Goal: Transaction & Acquisition: Purchase product/service

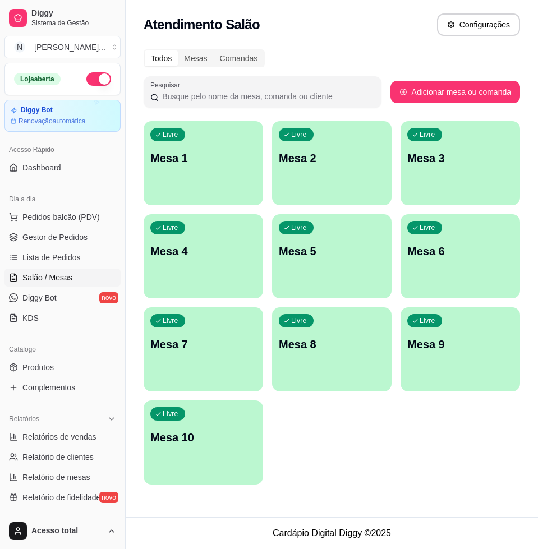
scroll to position [140, 0]
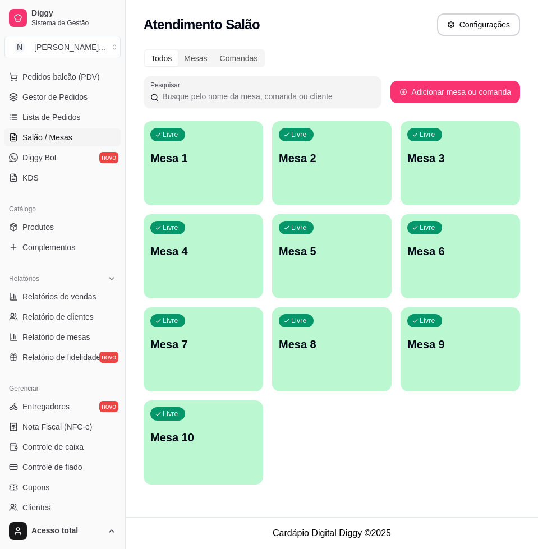
click at [205, 160] on p "Mesa 1" at bounding box center [203, 158] width 106 height 16
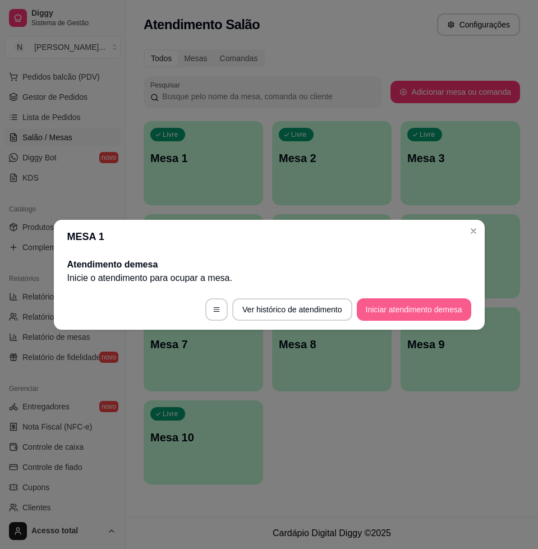
click at [419, 322] on footer "Ver histórico de atendimento Iniciar atendimento de mesa" at bounding box center [269, 309] width 431 height 40
click at [419, 316] on button "Iniciar atendimento de mesa" at bounding box center [413, 309] width 111 height 22
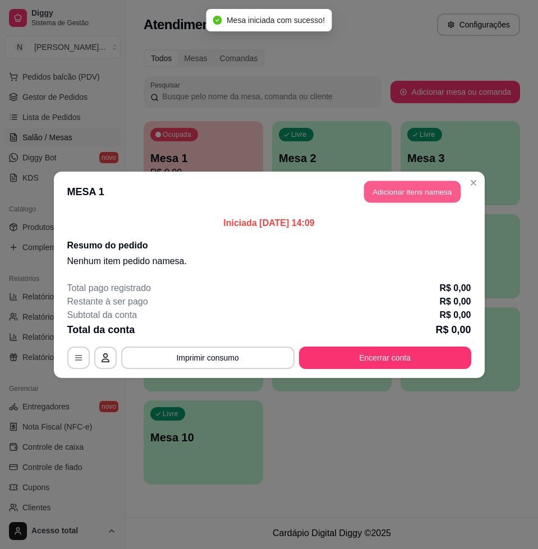
click at [438, 183] on button "Adicionar itens na mesa" at bounding box center [412, 192] width 96 height 22
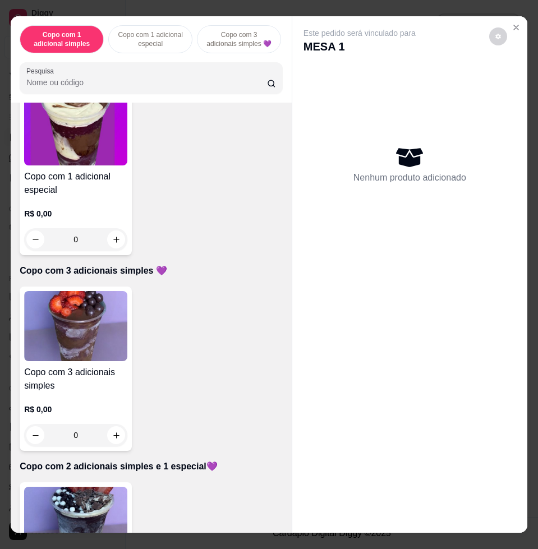
scroll to position [0, 0]
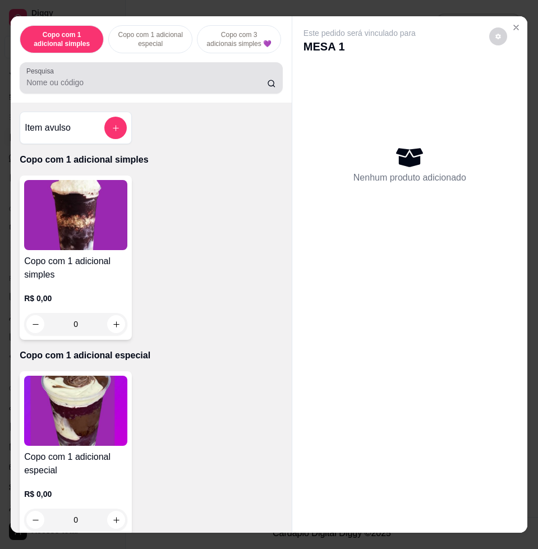
click at [148, 71] on div "Pesquisa" at bounding box center [151, 77] width 263 height 31
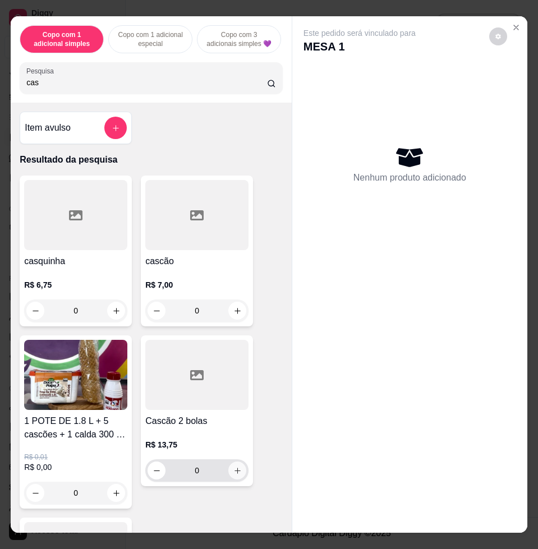
type input "cas"
click at [228, 474] on button "increase-product-quantity" at bounding box center [237, 471] width 18 height 18
type input "1"
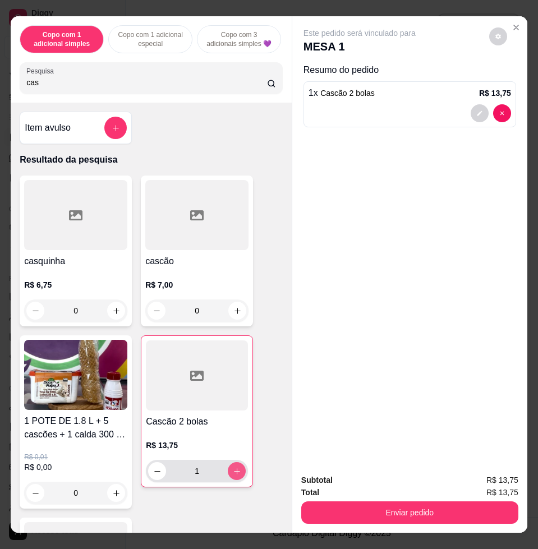
click at [233, 474] on icon "increase-product-quantity" at bounding box center [237, 471] width 8 height 8
type input "2"
click at [149, 480] on button "decrease-product-quantity" at bounding box center [157, 471] width 17 height 17
type input "1"
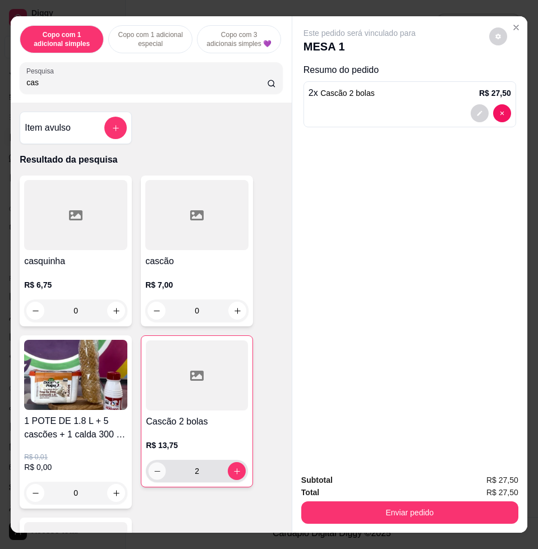
type input "1"
click at [150, 73] on div "cas" at bounding box center [151, 78] width 250 height 22
click at [150, 77] on div "cas" at bounding box center [151, 78] width 250 height 22
click at [153, 88] on input "cas" at bounding box center [146, 82] width 241 height 11
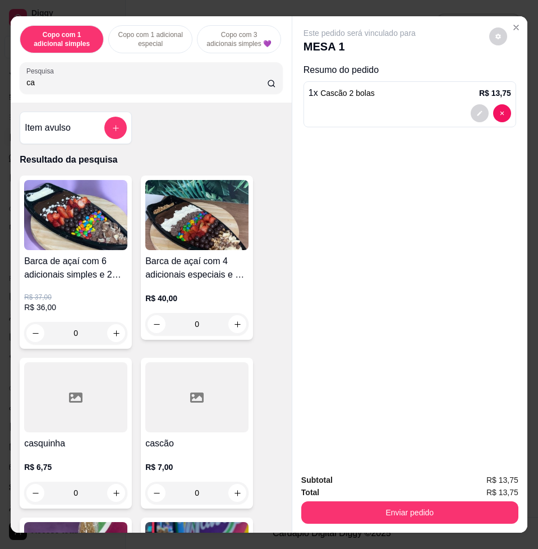
type input "c"
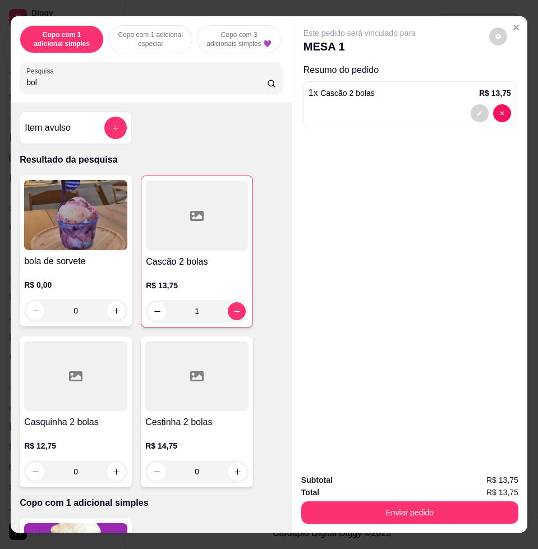
type input "bol"
click at [114, 316] on div "0" at bounding box center [75, 311] width 103 height 22
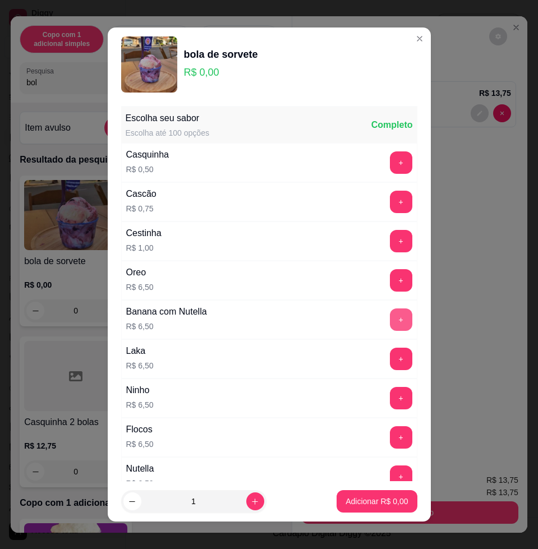
click at [390, 323] on button "+" at bounding box center [401, 320] width 22 height 22
click at [364, 510] on button "Adicionar R$ 6,50" at bounding box center [377, 502] width 78 height 22
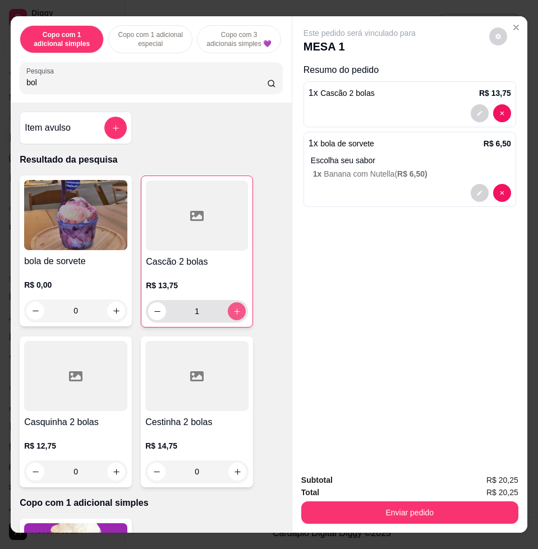
click at [233, 316] on icon "increase-product-quantity" at bounding box center [237, 311] width 8 height 8
type input "2"
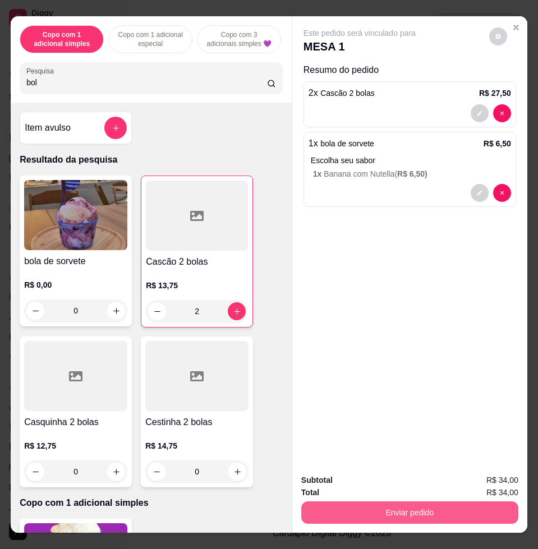
click at [500, 508] on button "Enviar pedido" at bounding box center [409, 513] width 217 height 22
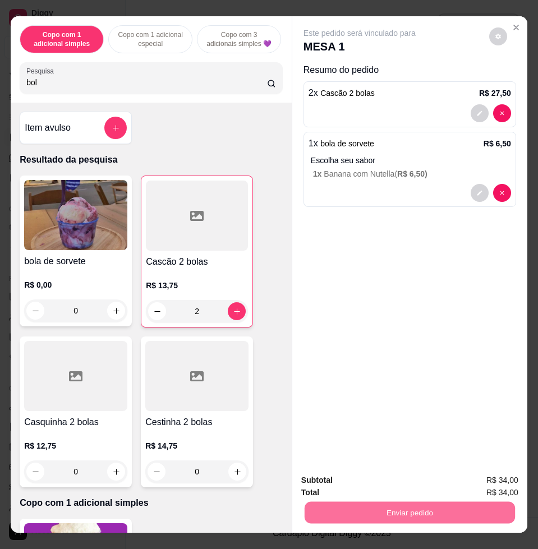
click at [482, 482] on button "Enviar pedido" at bounding box center [487, 479] width 63 height 21
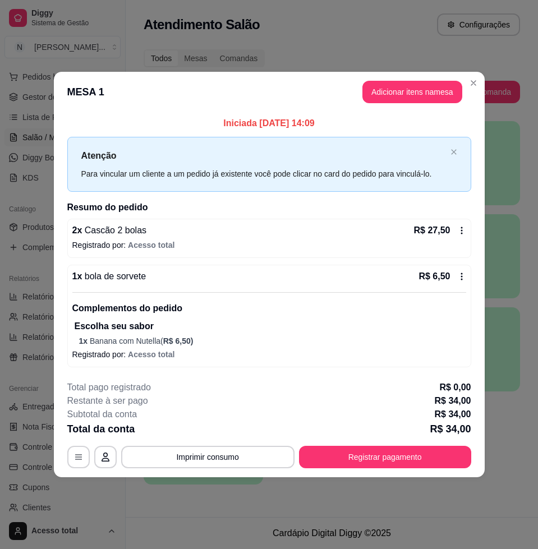
click at [468, 94] on header "MESA 1 Adicionar itens na mesa" at bounding box center [269, 92] width 431 height 40
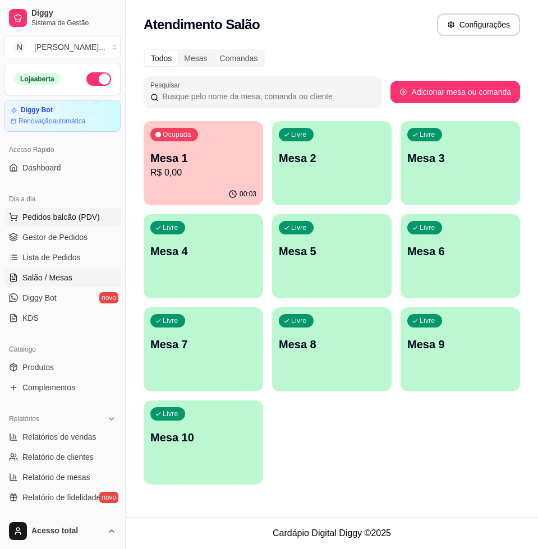
click at [58, 223] on button "Pedidos balcão (PDV)" at bounding box center [62, 217] width 116 height 18
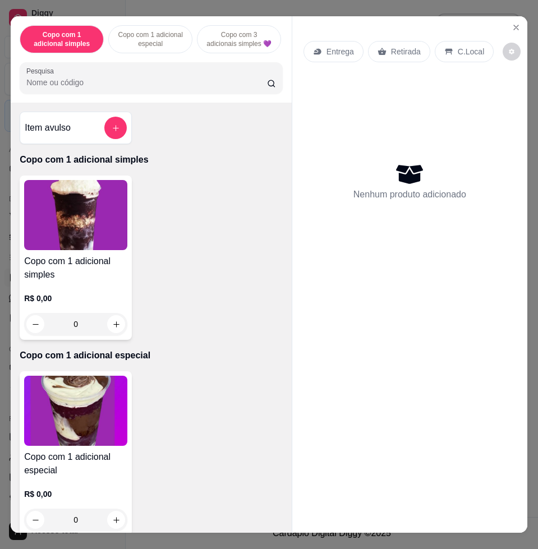
click at [54, 94] on div "Pesquisa" at bounding box center [151, 77] width 263 height 31
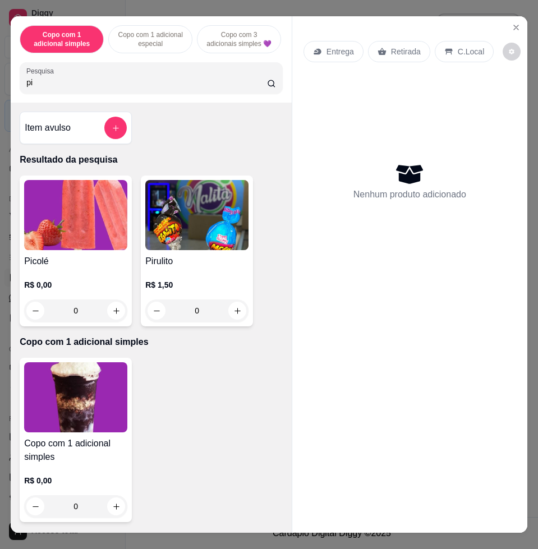
type input "pi"
click at [99, 240] on img at bounding box center [75, 215] width 103 height 70
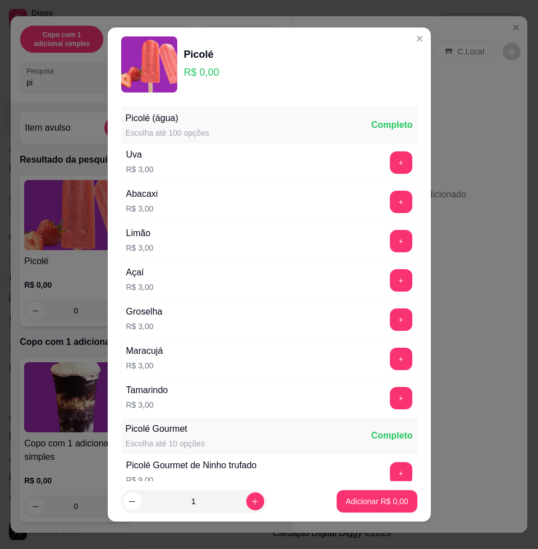
scroll to position [280, 0]
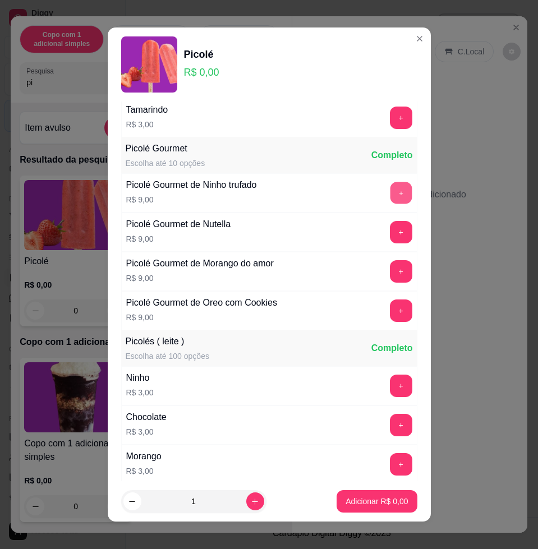
click at [390, 200] on button "+" at bounding box center [401, 193] width 22 height 22
click at [387, 496] on p "Adicionar R$ 9,00" at bounding box center [377, 501] width 61 height 11
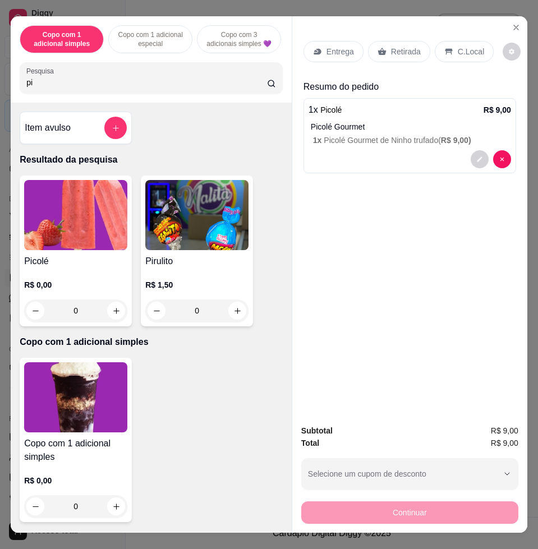
click at [458, 46] on p "C.Local" at bounding box center [471, 51] width 26 height 11
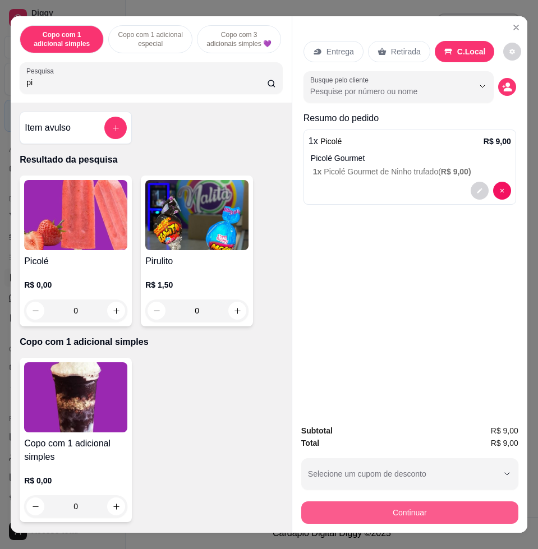
click at [472, 507] on button "Continuar" at bounding box center [409, 513] width 217 height 22
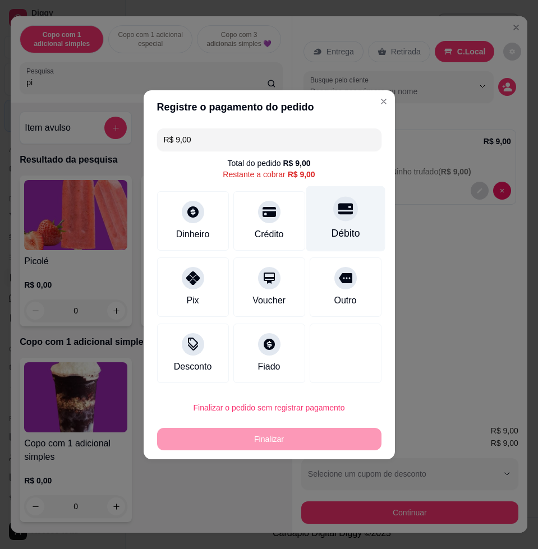
click at [346, 225] on div "Débito" at bounding box center [345, 219] width 79 height 66
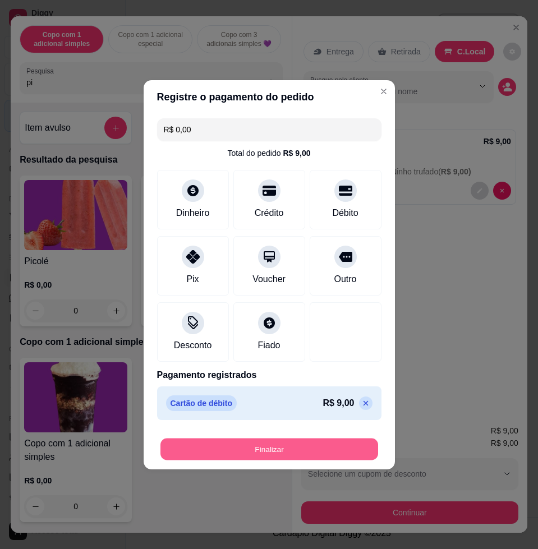
click at [183, 448] on button "Finalizar" at bounding box center [269, 449] width 218 height 22
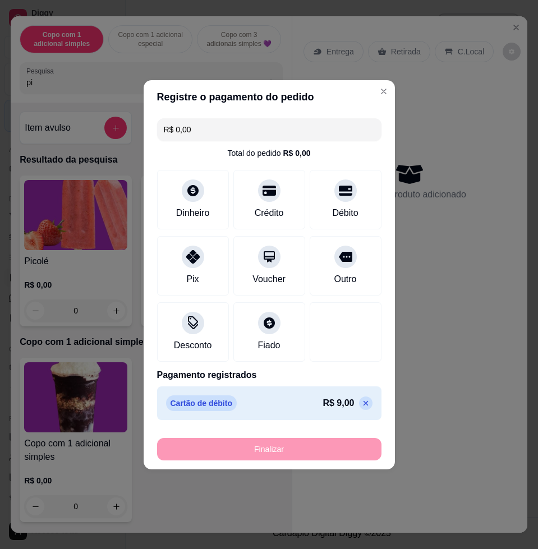
type input "-R$ 9,00"
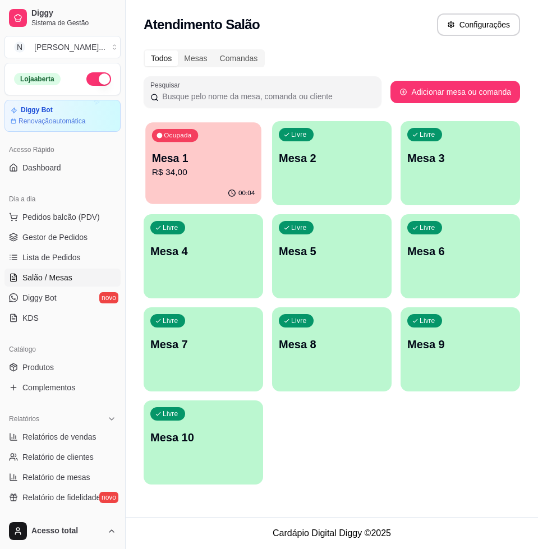
click at [221, 146] on div "Ocupada Mesa 1 R$ 34,00" at bounding box center [203, 152] width 116 height 61
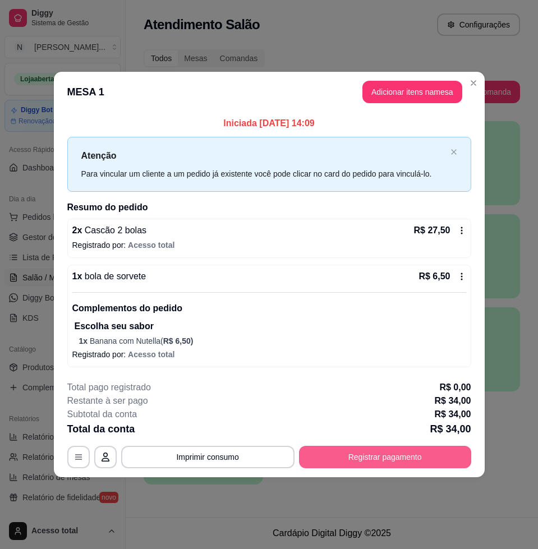
click at [422, 454] on button "Registrar pagamento" at bounding box center [385, 457] width 172 height 22
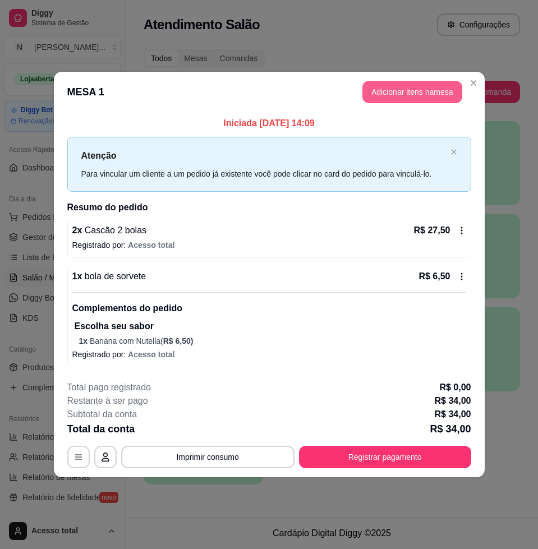
click at [441, 94] on button "Adicionar itens na mesa" at bounding box center [412, 92] width 100 height 22
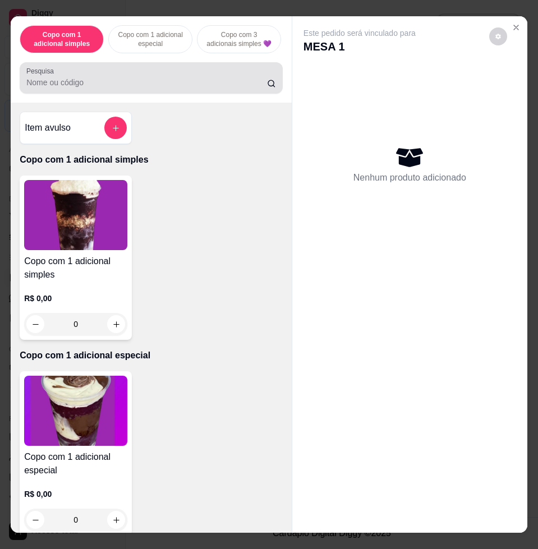
click at [187, 88] on input "Pesquisa" at bounding box center [146, 82] width 241 height 11
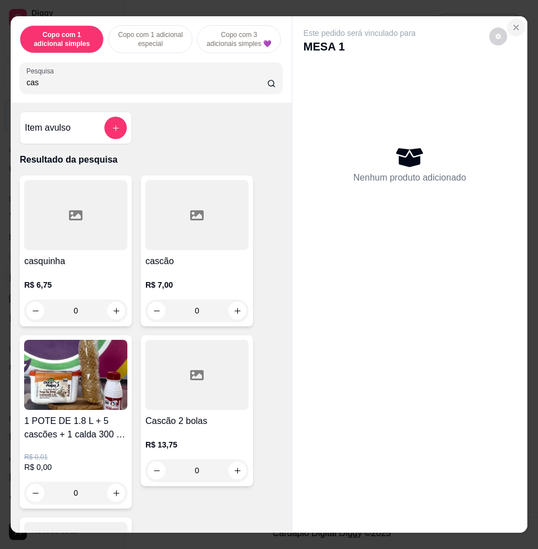
type input "cas"
click at [514, 23] on icon "Close" at bounding box center [516, 27] width 9 height 9
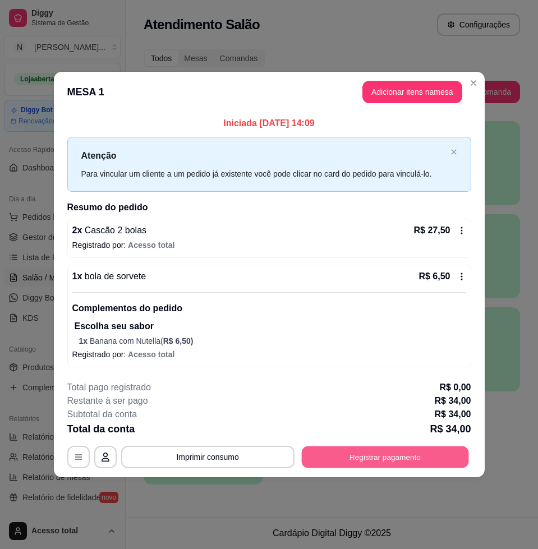
click at [430, 454] on button "Registrar pagamento" at bounding box center [384, 457] width 167 height 22
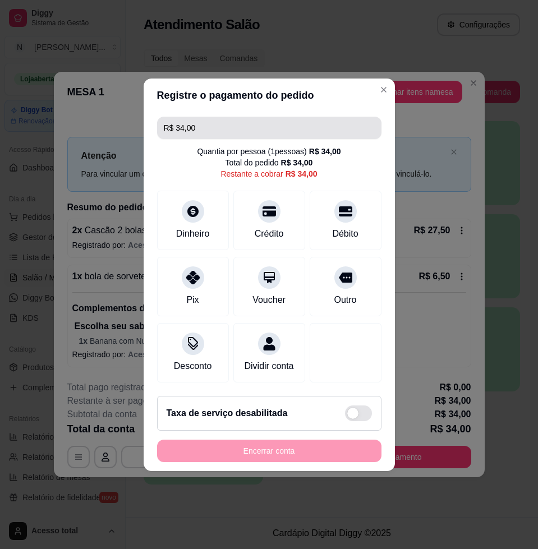
click at [246, 94] on header "Registre o pagamento do pedido" at bounding box center [269, 96] width 251 height 34
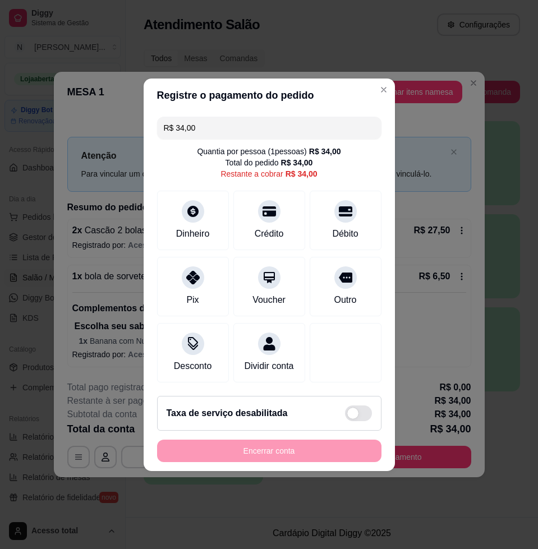
click at [254, 118] on input "R$ 34,00" at bounding box center [269, 128] width 211 height 22
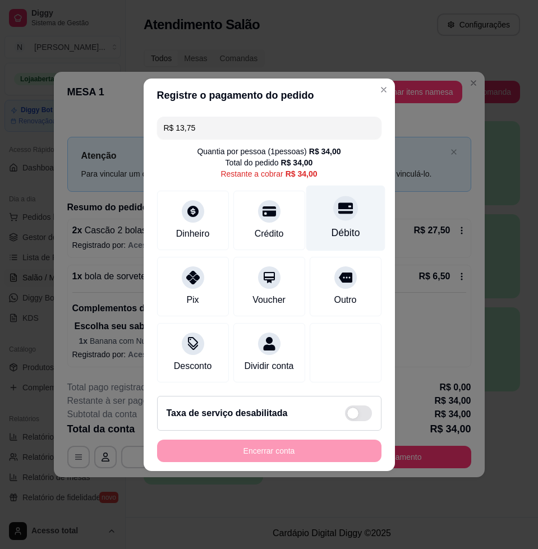
click at [348, 206] on div "Débito" at bounding box center [345, 218] width 79 height 66
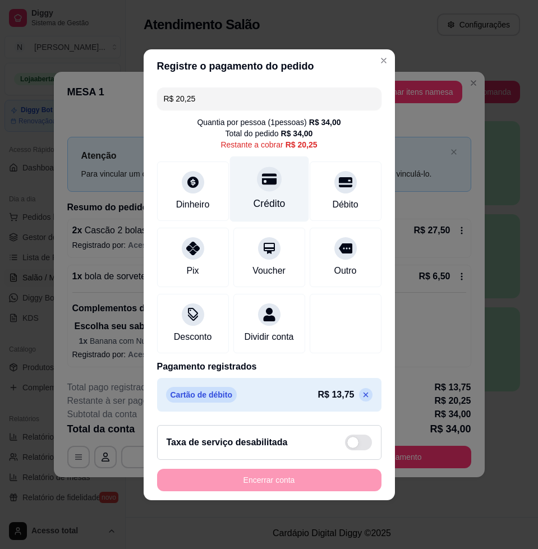
click at [280, 193] on div "Crédito" at bounding box center [268, 189] width 79 height 66
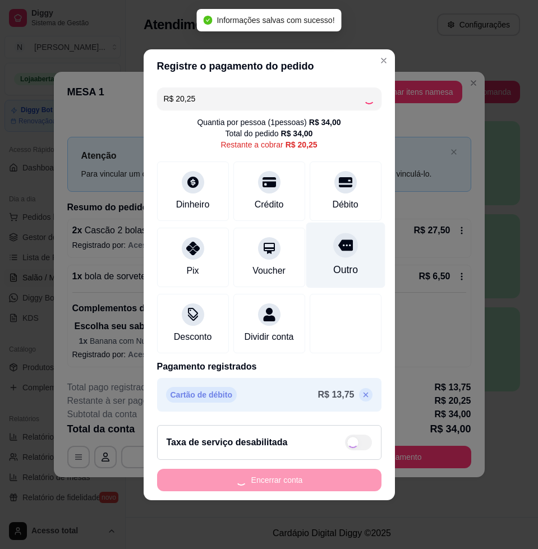
type input "R$ 0,00"
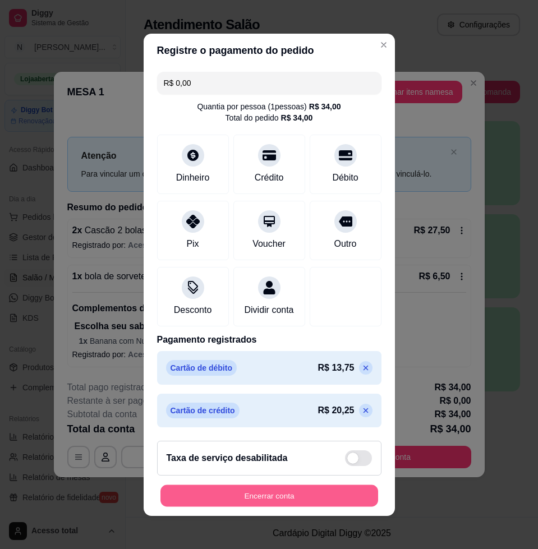
click at [341, 504] on button "Encerrar conta" at bounding box center [269, 496] width 218 height 22
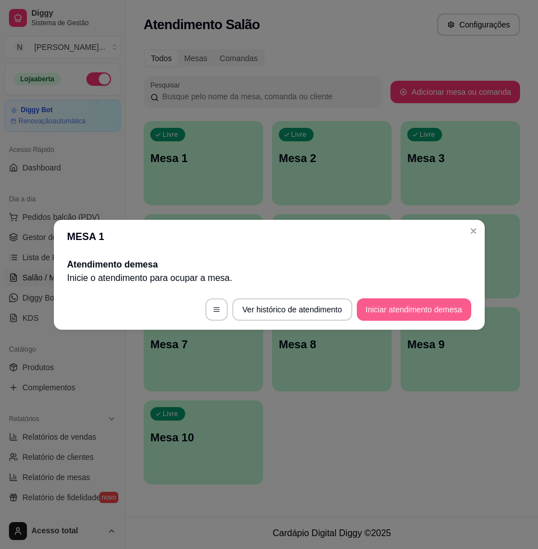
click at [454, 319] on button "Iniciar atendimento de mesa" at bounding box center [414, 309] width 114 height 22
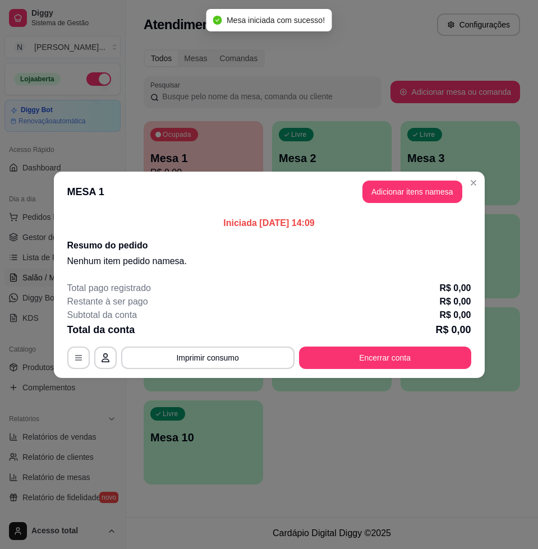
click at [407, 181] on button "Adicionar itens na mesa" at bounding box center [412, 192] width 100 height 22
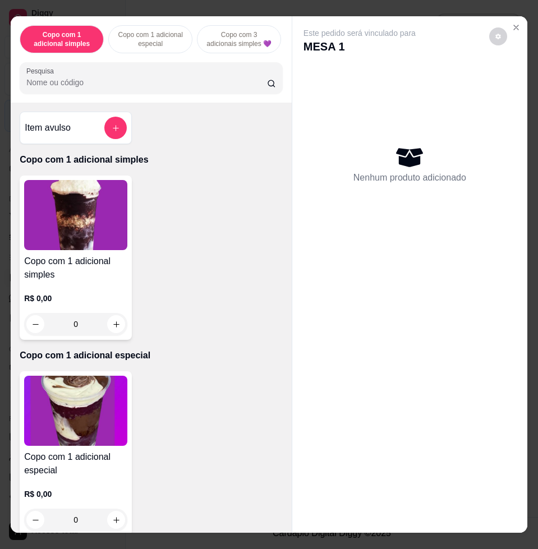
scroll to position [280, 0]
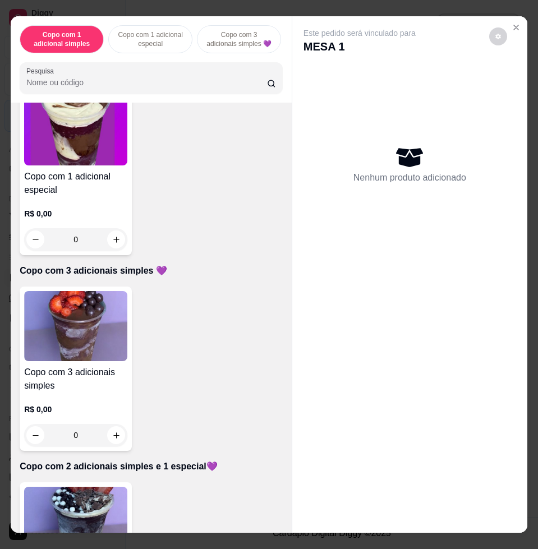
click at [89, 499] on img at bounding box center [75, 522] width 103 height 70
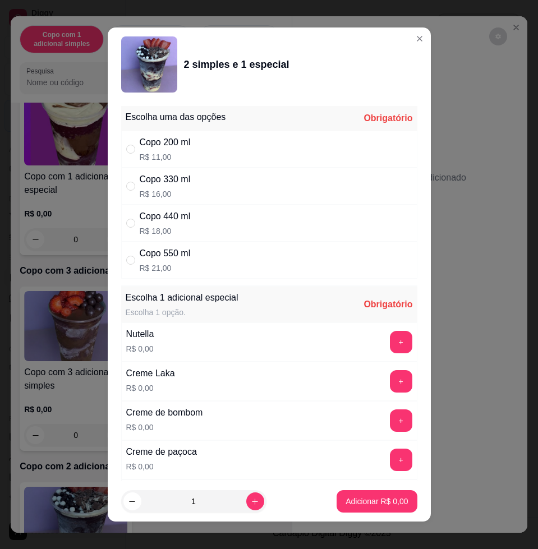
click at [217, 217] on div "Copo 440 ml R$ 18,00" at bounding box center [269, 223] width 296 height 37
radio input "true"
click at [390, 374] on button "+" at bounding box center [401, 381] width 22 height 22
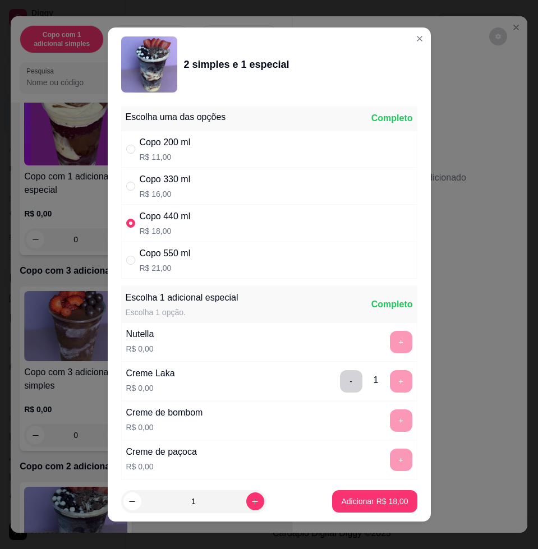
scroll to position [8, 0]
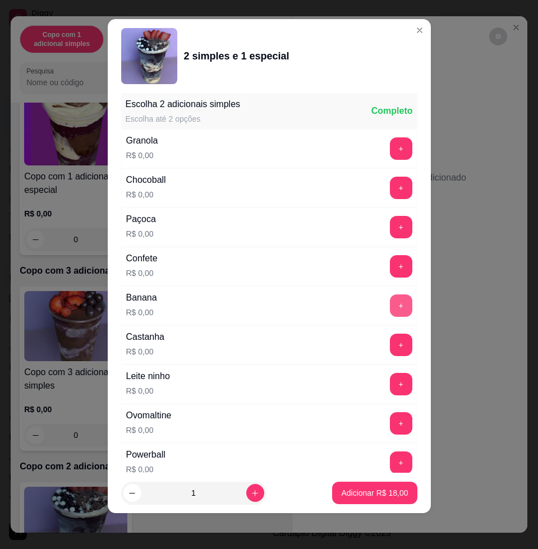
click at [390, 300] on button "+" at bounding box center [401, 306] width 22 height 22
click at [380, 485] on button "Adicionar R$ 18,00" at bounding box center [374, 493] width 85 height 22
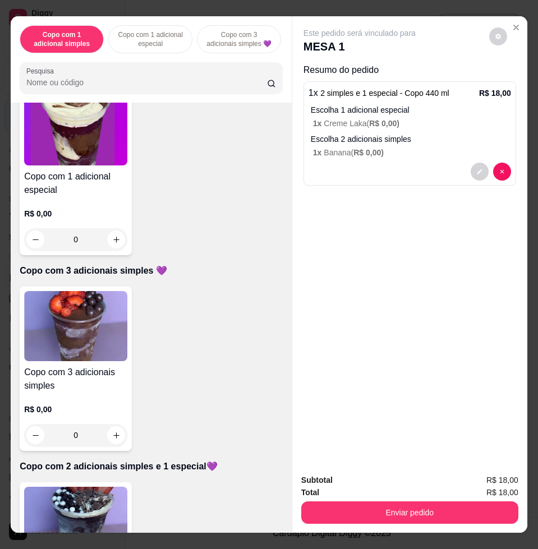
click at [92, 496] on img at bounding box center [75, 522] width 103 height 70
click at [231, 185] on div "Copo 330 ml R$ 16,00" at bounding box center [269, 185] width 298 height 37
radio input "true"
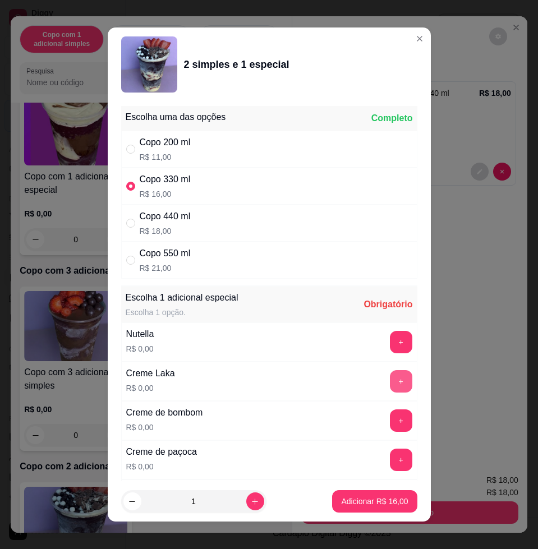
click at [390, 389] on button "+" at bounding box center [401, 381] width 22 height 22
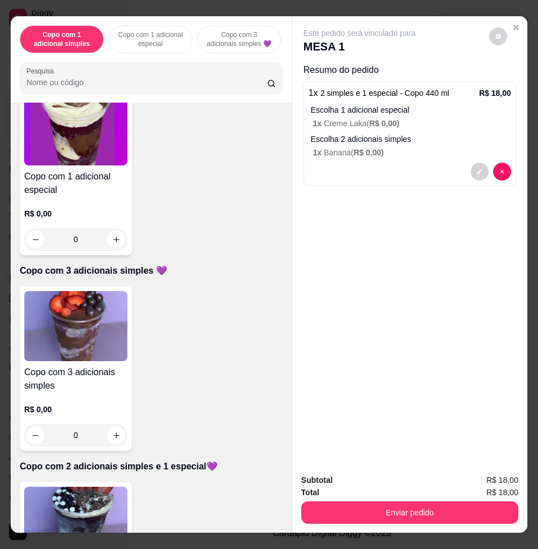
scroll to position [491, 0]
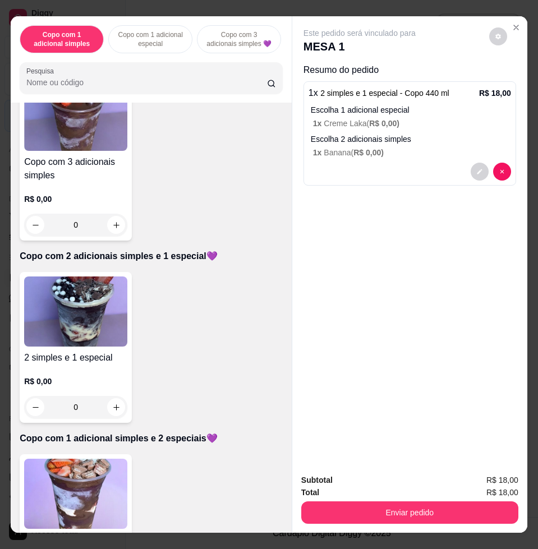
click at [80, 508] on img at bounding box center [75, 494] width 103 height 70
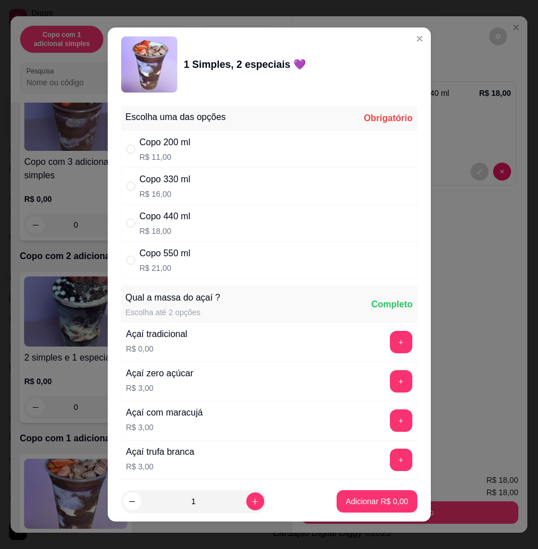
click at [191, 171] on div "Copo 330 ml R$ 16,00" at bounding box center [269, 186] width 296 height 37
radio input "true"
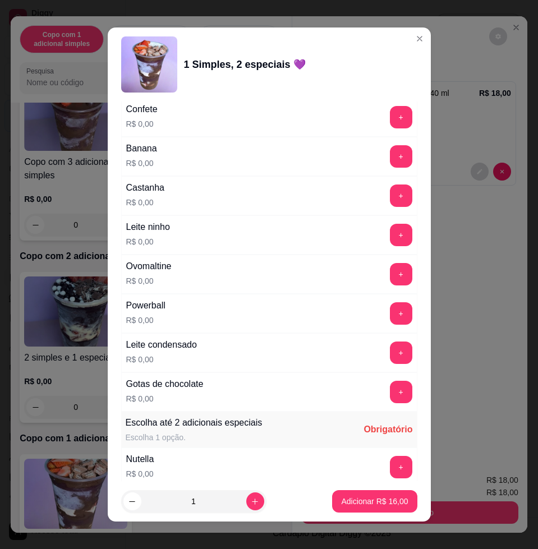
scroll to position [1122, 0]
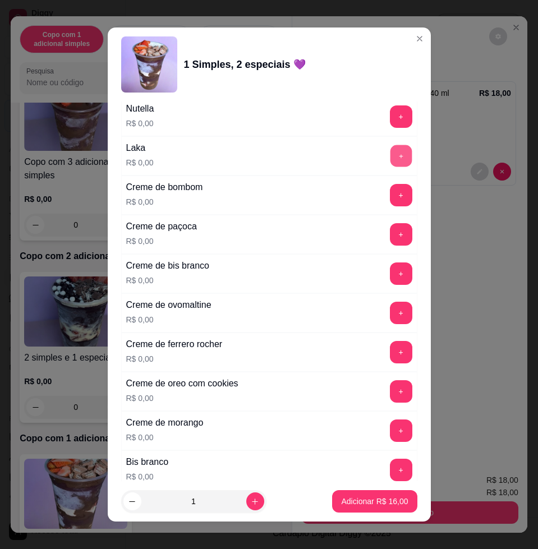
click at [390, 158] on button "+" at bounding box center [401, 156] width 22 height 22
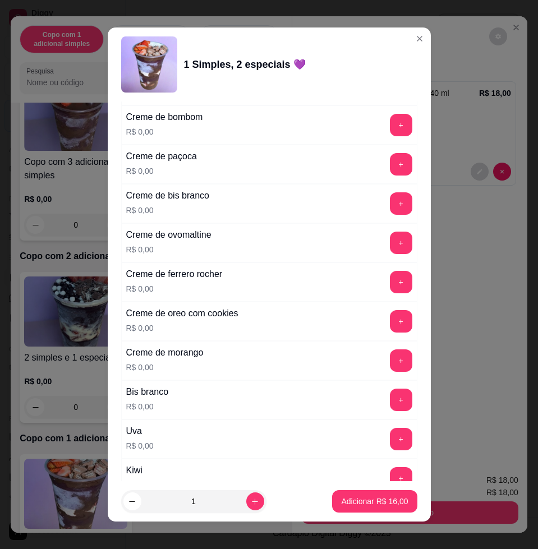
scroll to position [1332, 0]
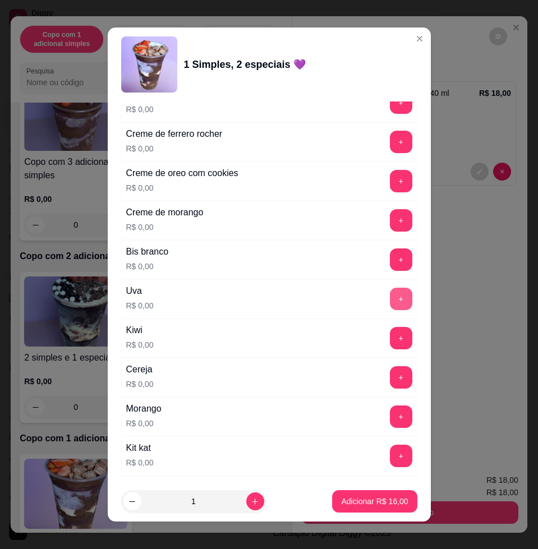
click at [390, 293] on button "+" at bounding box center [401, 299] width 22 height 22
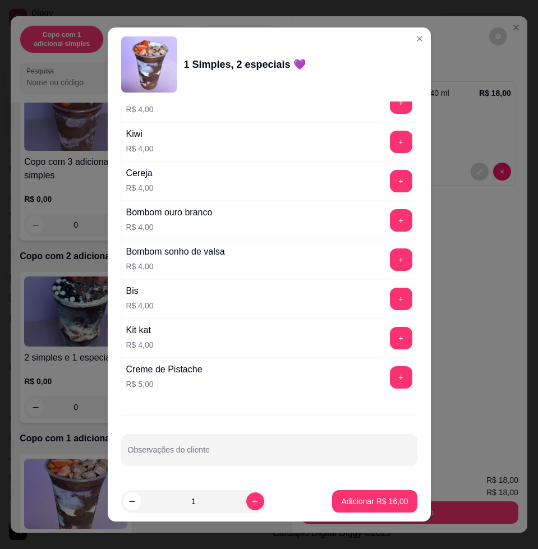
scroll to position [8, 0]
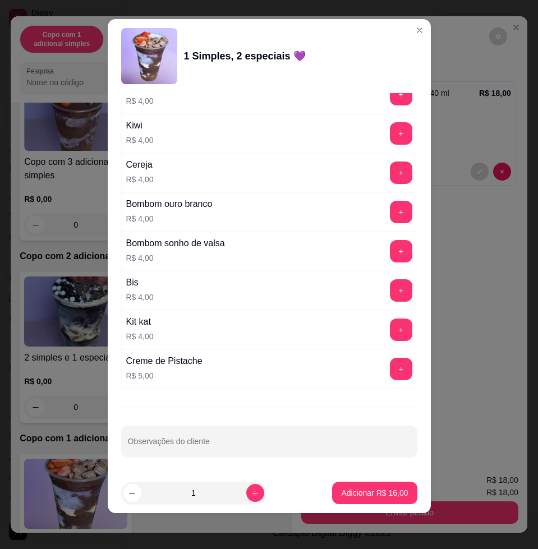
click at [276, 462] on div "Escolha uma das opções Completo Copo 200 ml R$ 11,00 Copo 330 ml R$ 16,00 Copo …" at bounding box center [269, 283] width 323 height 380
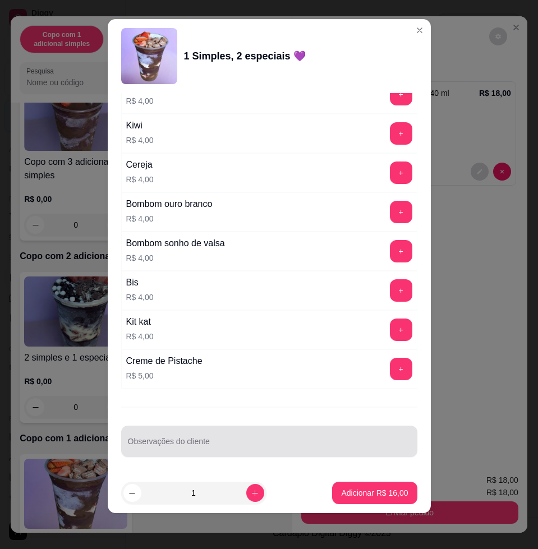
click at [278, 454] on div "Observações do cliente" at bounding box center [269, 441] width 296 height 31
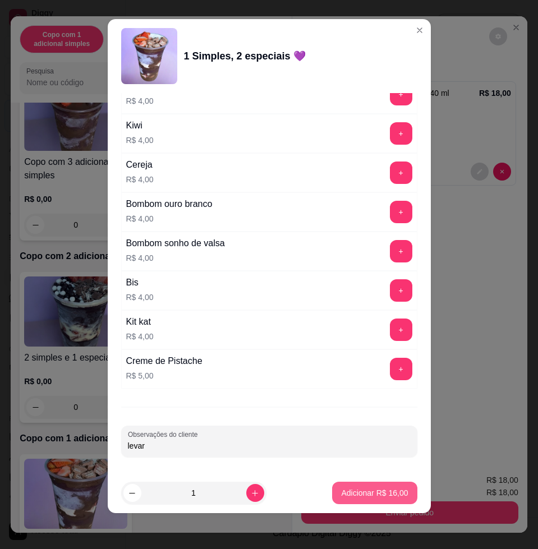
type input "levar"
click at [376, 502] on button "Adicionar R$ 16,00" at bounding box center [374, 493] width 85 height 22
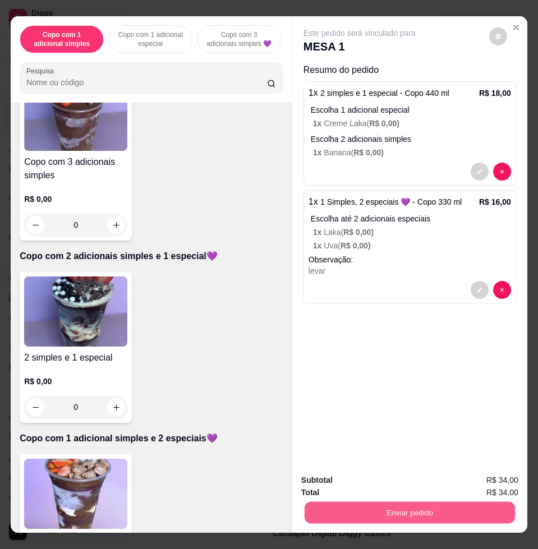
click at [436, 502] on button "Enviar pedido" at bounding box center [410, 513] width 210 height 22
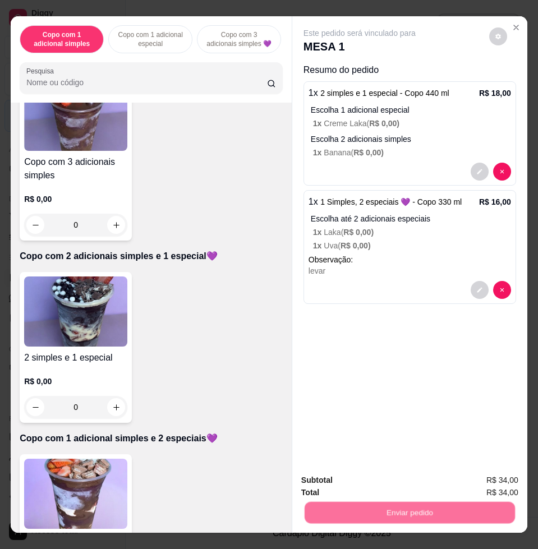
click at [482, 475] on button "Enviar pedido" at bounding box center [488, 479] width 62 height 21
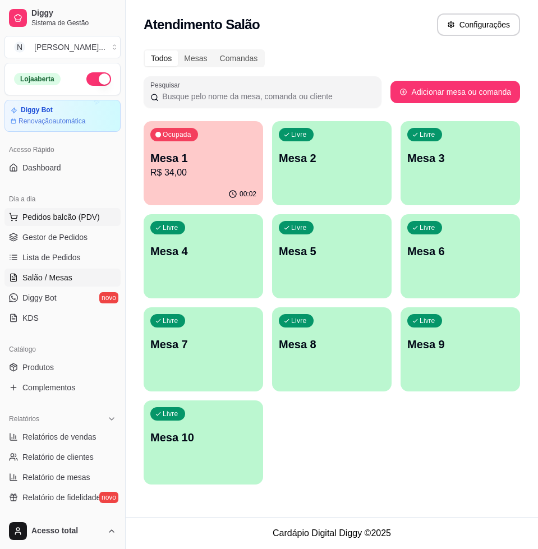
click at [56, 215] on span "Pedidos balcão (PDV)" at bounding box center [60, 216] width 77 height 11
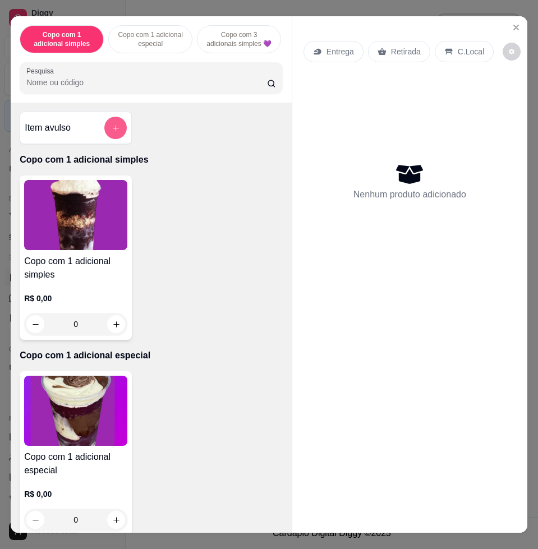
click at [109, 126] on button "add-separate-item" at bounding box center [115, 128] width 22 height 22
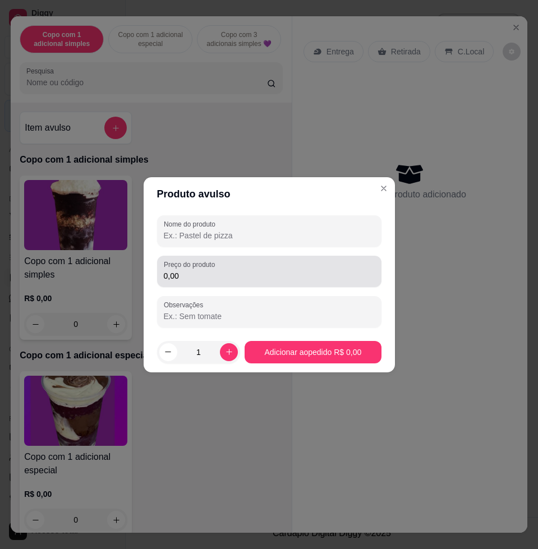
click at [213, 272] on input "0,00" at bounding box center [269, 275] width 211 height 11
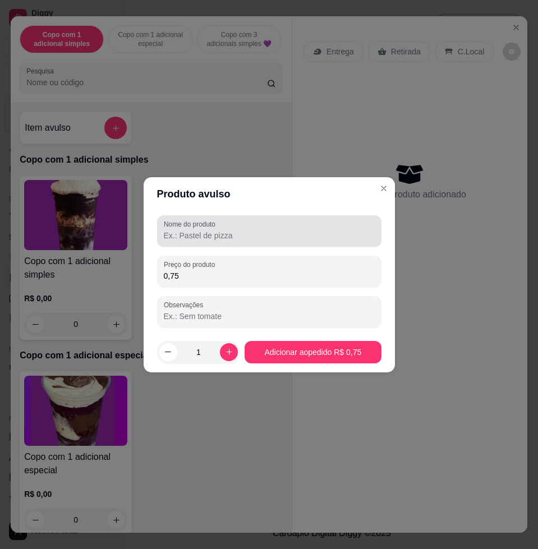
type input "0,75"
click at [211, 233] on input "Nome do produto" at bounding box center [269, 235] width 211 height 11
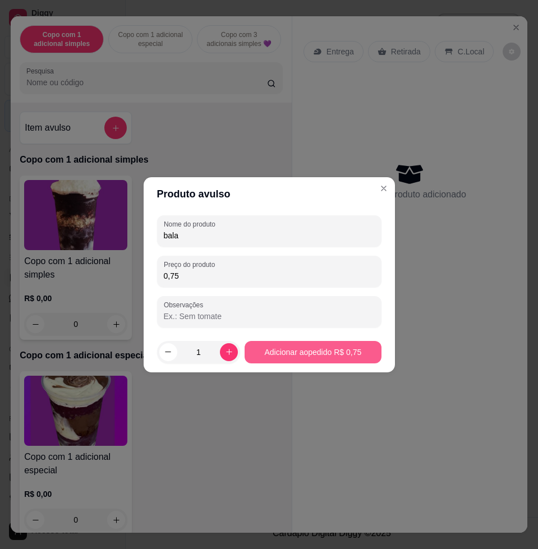
type input "bala"
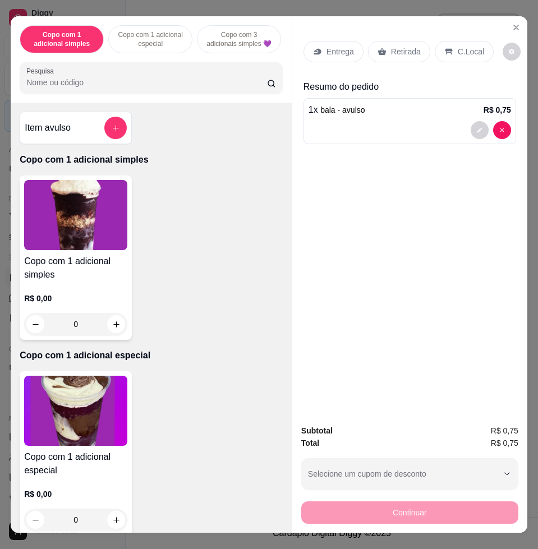
click at [458, 48] on p "C.Local" at bounding box center [471, 51] width 26 height 11
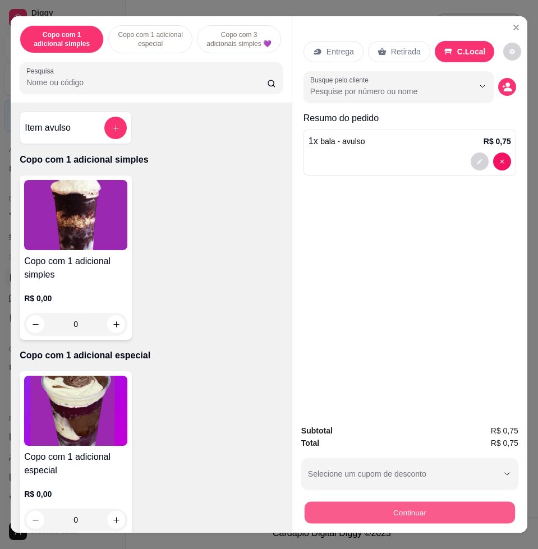
click at [489, 512] on button "Continuar" at bounding box center [410, 513] width 210 height 22
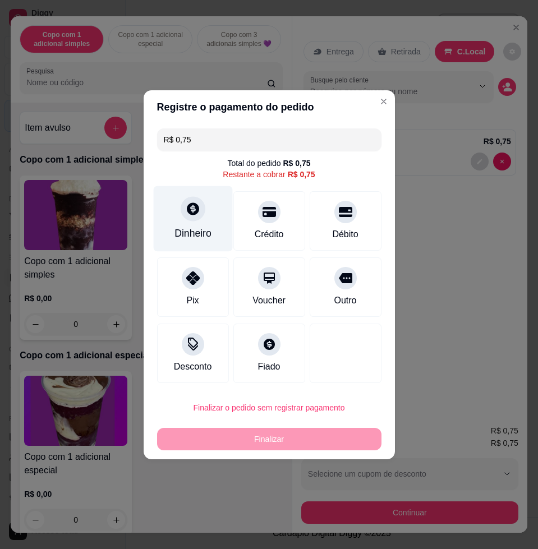
click at [191, 222] on div "Dinheiro" at bounding box center [192, 219] width 79 height 66
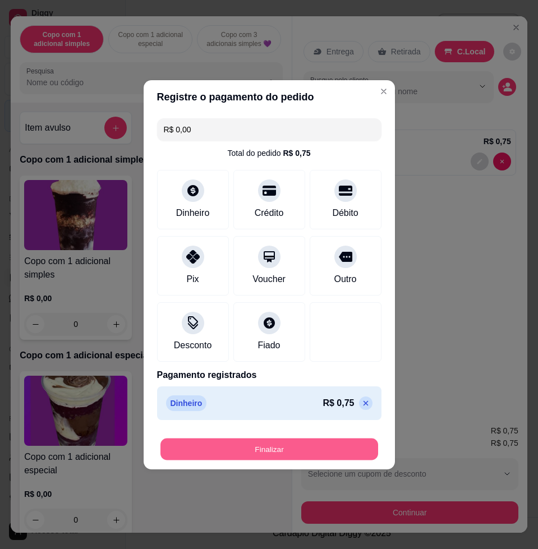
click at [266, 442] on button "Finalizar" at bounding box center [269, 449] width 218 height 22
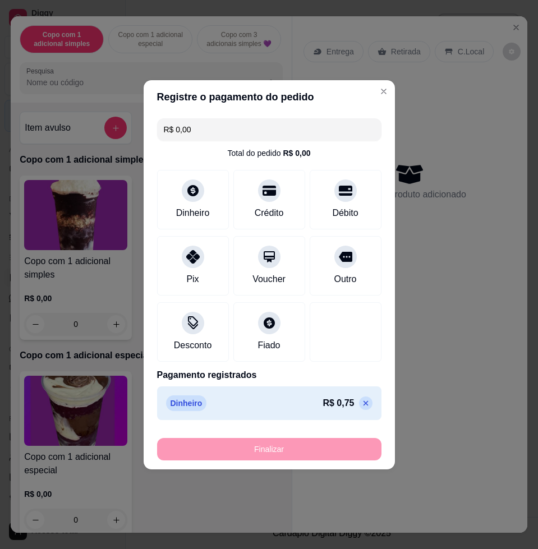
type input "-R$ 0,75"
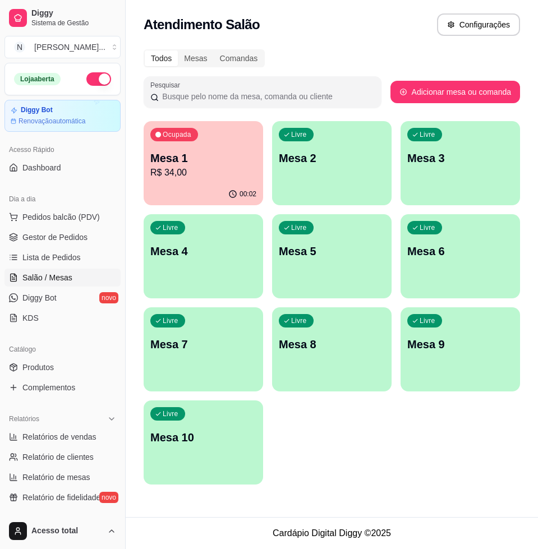
click at [217, 180] on div "Ocupada Mesa 1 R$ 34,00" at bounding box center [203, 152] width 119 height 62
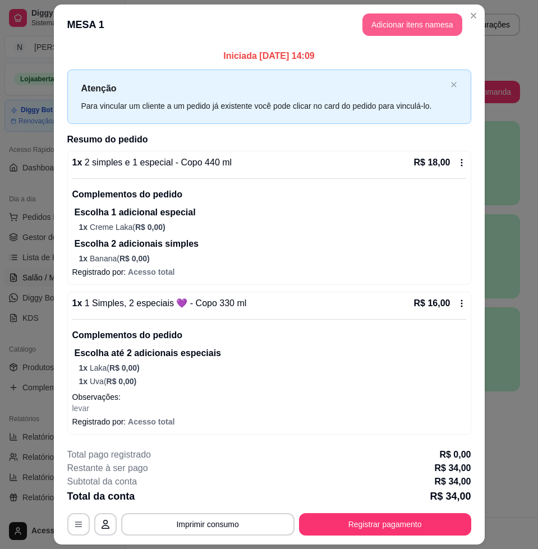
click at [418, 19] on button "Adicionar itens na mesa" at bounding box center [412, 24] width 100 height 22
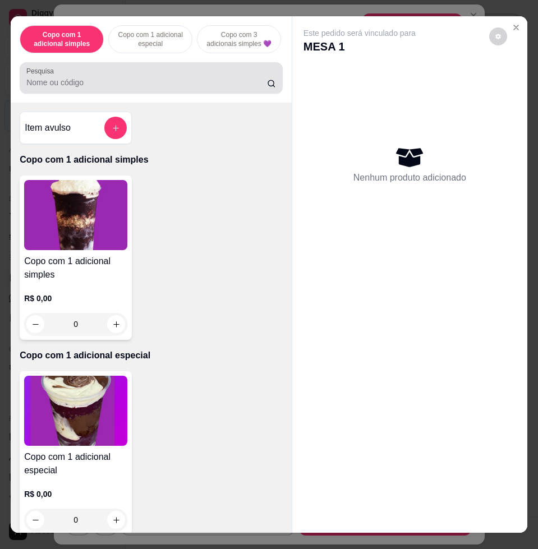
click at [158, 88] on input "Pesquisa" at bounding box center [146, 82] width 241 height 11
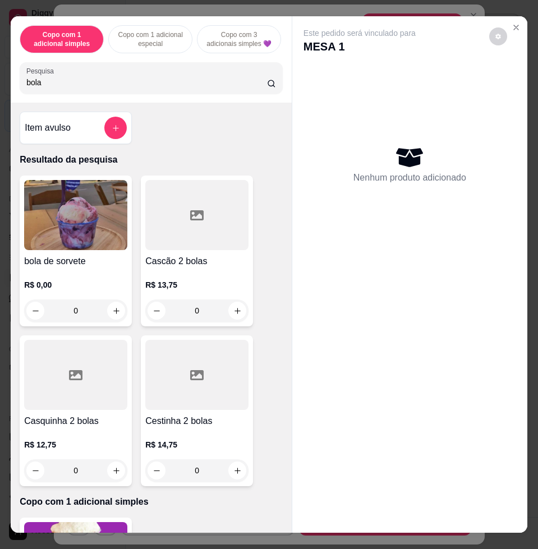
type input "bola"
click at [78, 230] on img at bounding box center [75, 215] width 103 height 70
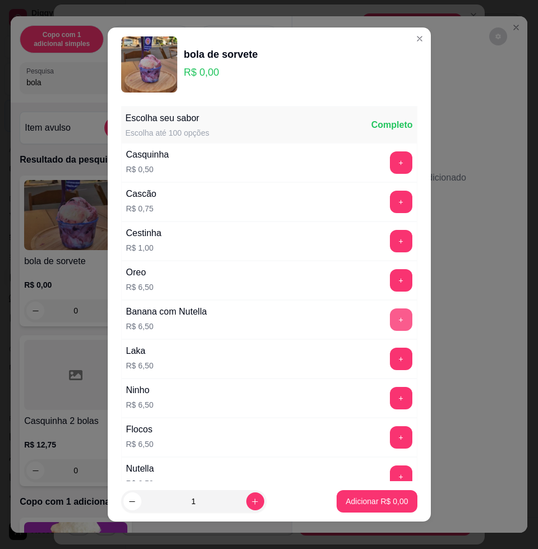
click at [390, 320] on button "+" at bounding box center [401, 320] width 22 height 22
click at [372, 500] on p "Adicionar R$ 26,00" at bounding box center [374, 501] width 67 height 11
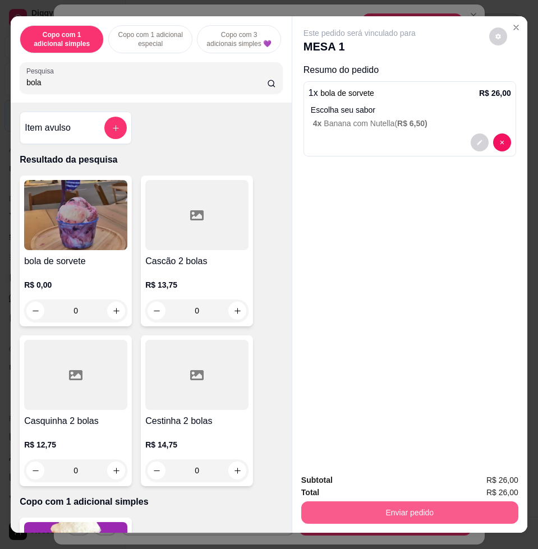
click at [450, 505] on button "Enviar pedido" at bounding box center [409, 513] width 217 height 22
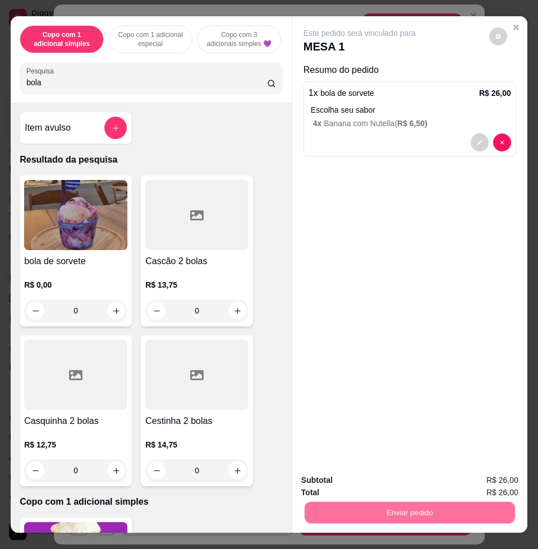
click at [473, 485] on button "Enviar pedido" at bounding box center [487, 479] width 63 height 21
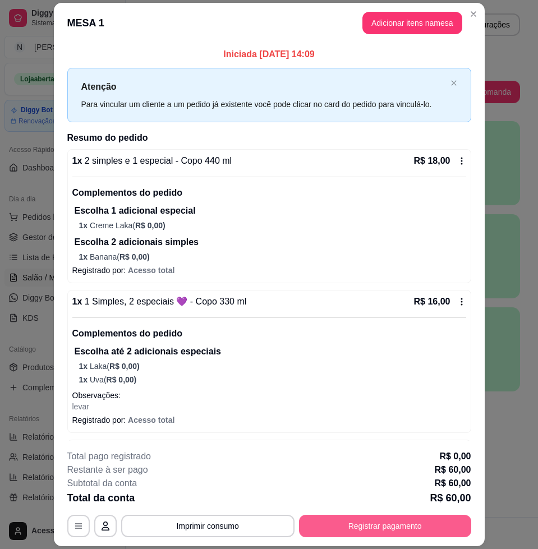
click at [440, 521] on button "Registrar pagamento" at bounding box center [385, 526] width 172 height 22
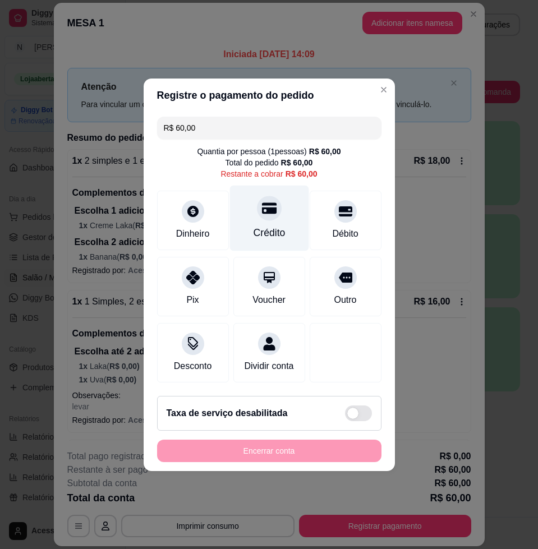
click at [284, 213] on div "Crédito" at bounding box center [268, 218] width 79 height 66
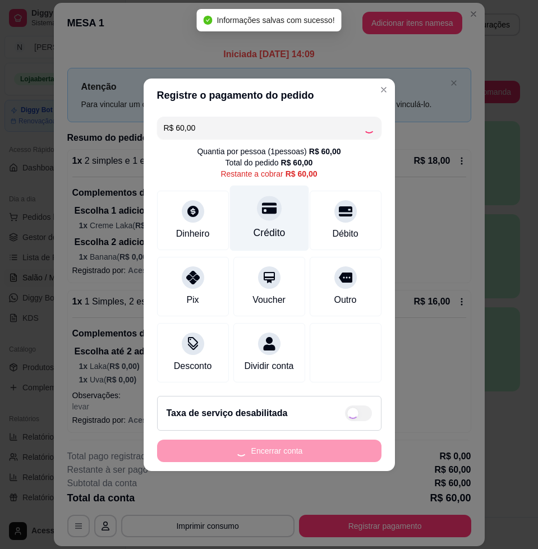
type input "R$ 0,00"
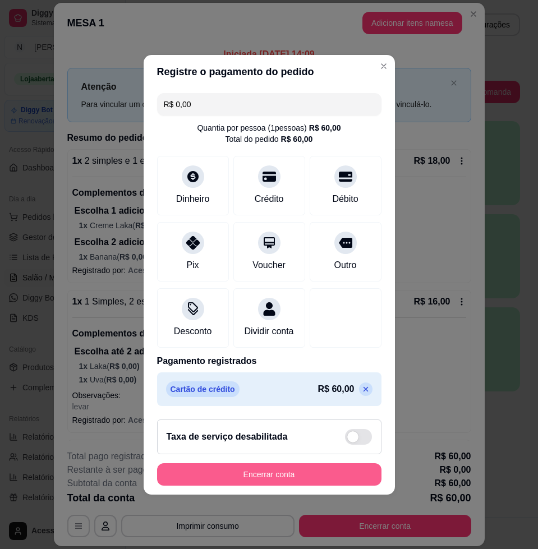
click at [348, 472] on button "Encerrar conta" at bounding box center [269, 474] width 224 height 22
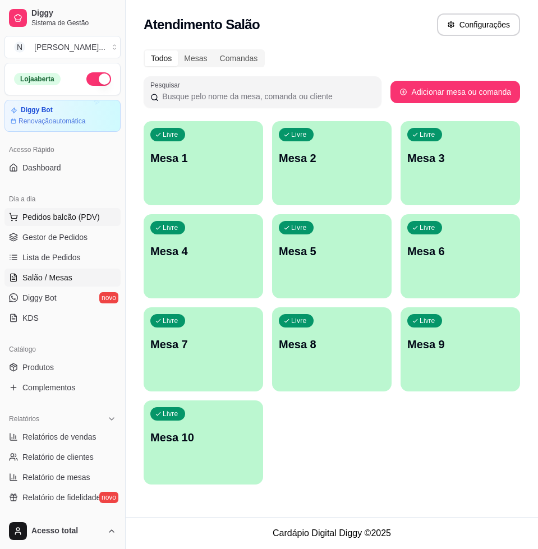
click at [74, 216] on span "Pedidos balcão (PDV)" at bounding box center [60, 216] width 77 height 11
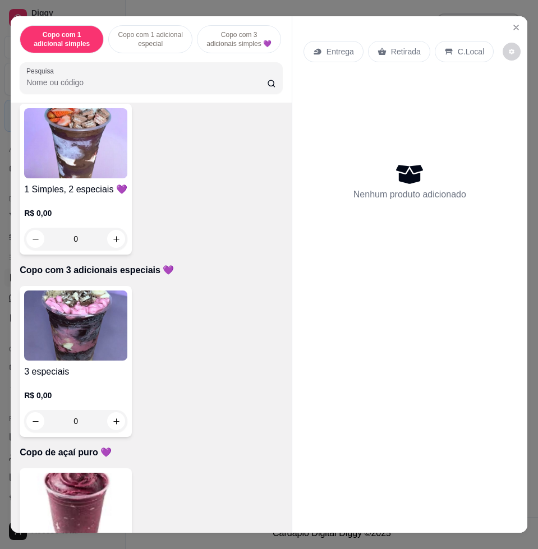
scroll to position [701, 0]
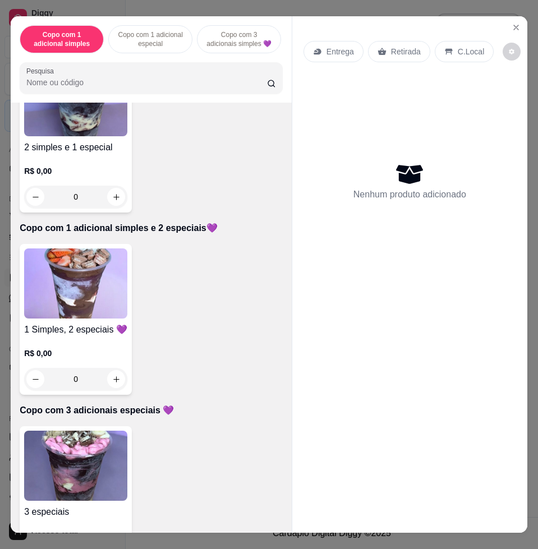
click at [68, 163] on div "R$ 0,00 0" at bounding box center [75, 181] width 103 height 54
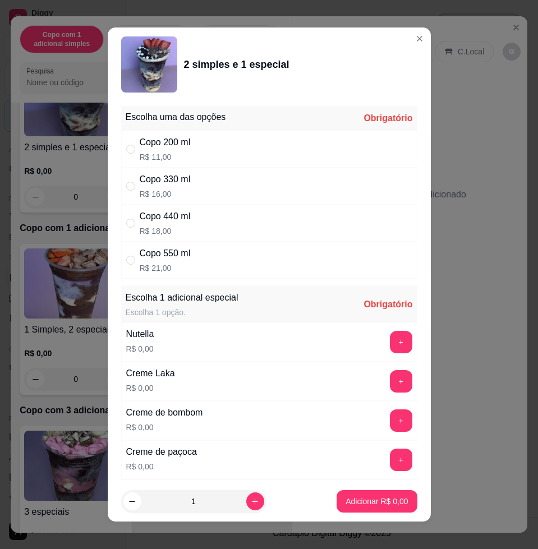
click at [180, 176] on div "Copo 330 ml" at bounding box center [165, 179] width 51 height 13
radio input "true"
drag, startPoint x: 246, startPoint y: 508, endPoint x: 226, endPoint y: 507, distance: 19.7
click at [246, 508] on div "1" at bounding box center [193, 501] width 145 height 22
click at [226, 507] on input "1" at bounding box center [193, 501] width 105 height 22
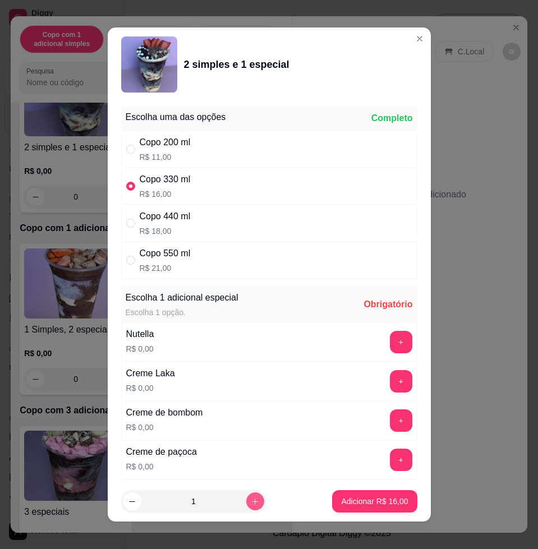
click at [251, 499] on icon "increase-product-quantity" at bounding box center [255, 502] width 8 height 8
type input "2"
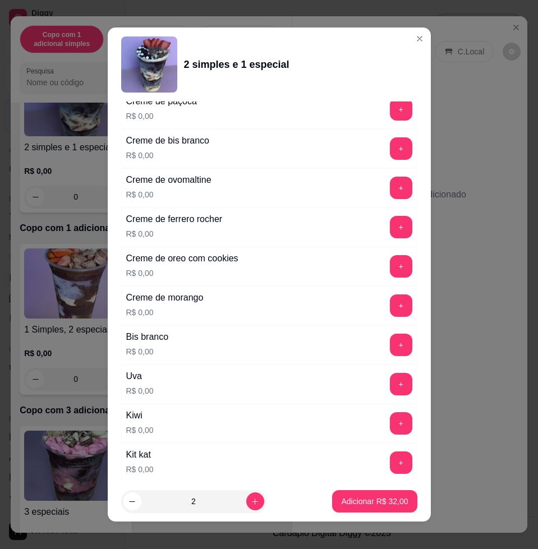
scroll to position [491, 0]
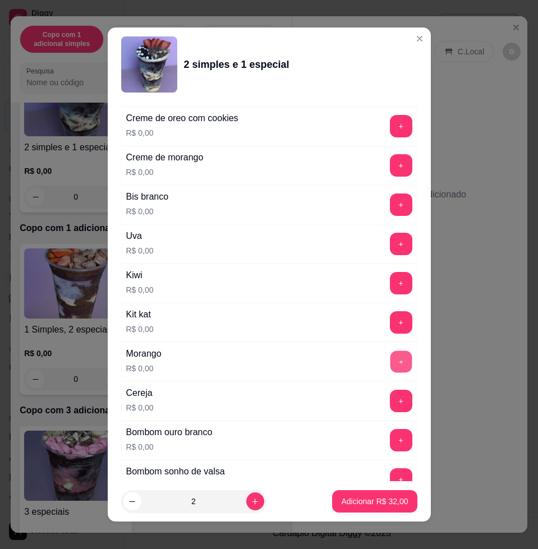
click at [390, 370] on button "+" at bounding box center [401, 362] width 22 height 22
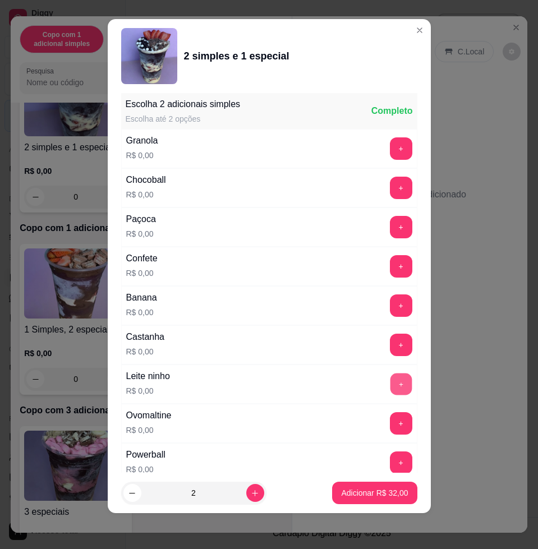
click at [390, 385] on button "+" at bounding box center [401, 385] width 22 height 22
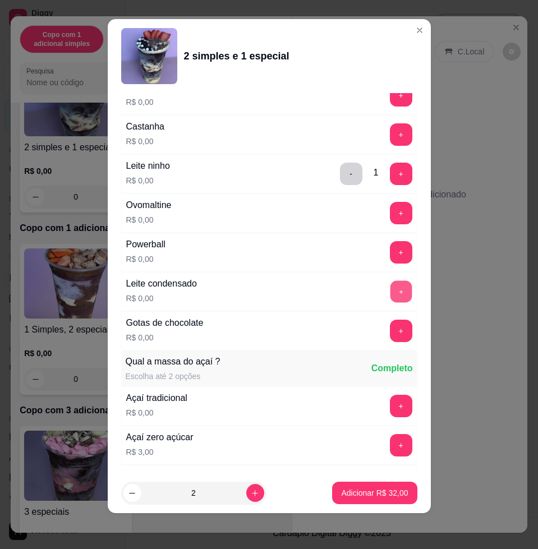
click at [390, 297] on button "+" at bounding box center [401, 292] width 22 height 22
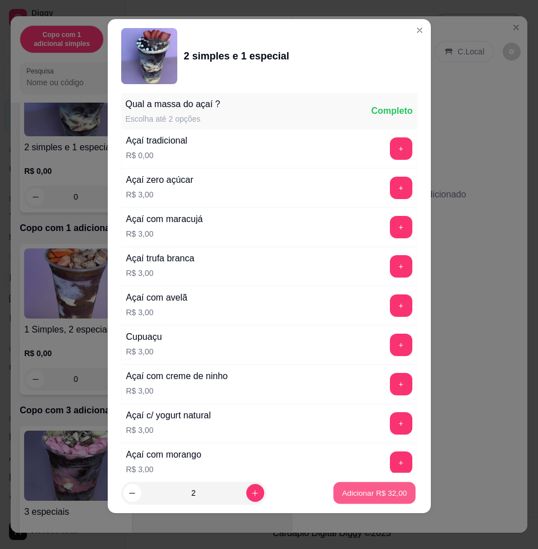
click at [366, 487] on p "Adicionar R$ 32,00" at bounding box center [374, 492] width 65 height 11
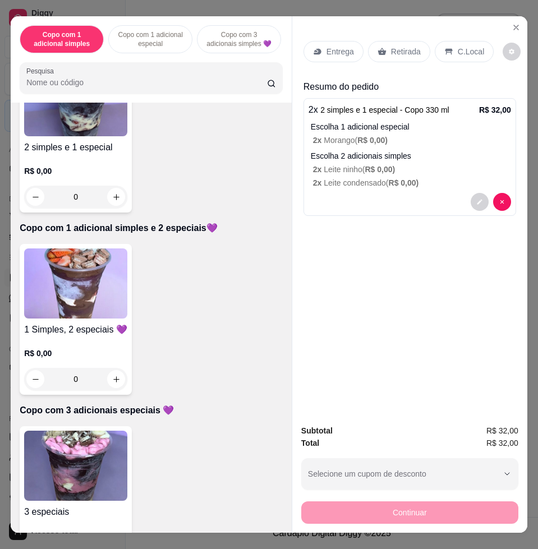
click at [315, 49] on icon at bounding box center [317, 51] width 9 height 9
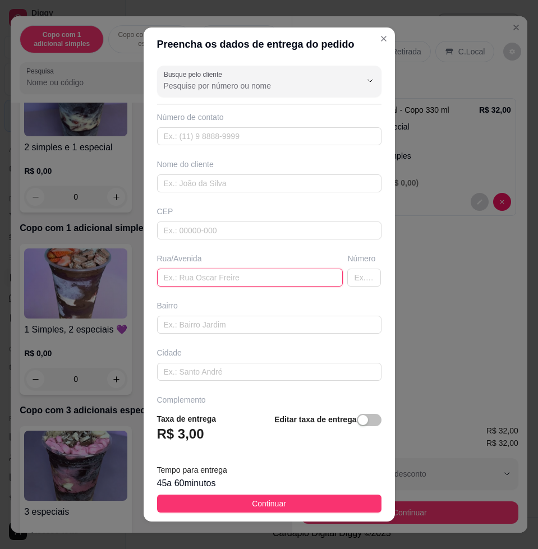
click at [232, 280] on input "text" at bounding box center [250, 278] width 186 height 18
paste input "[STREET_ADDRESS][PERSON_NAME]"
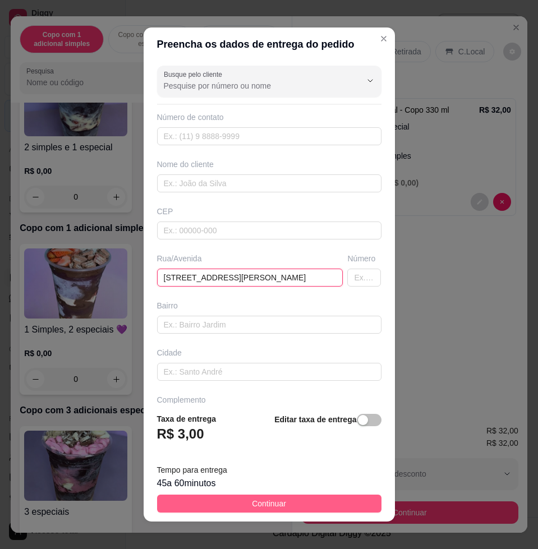
type input "[STREET_ADDRESS][PERSON_NAME]"
click at [299, 503] on button "Continuar" at bounding box center [269, 504] width 224 height 18
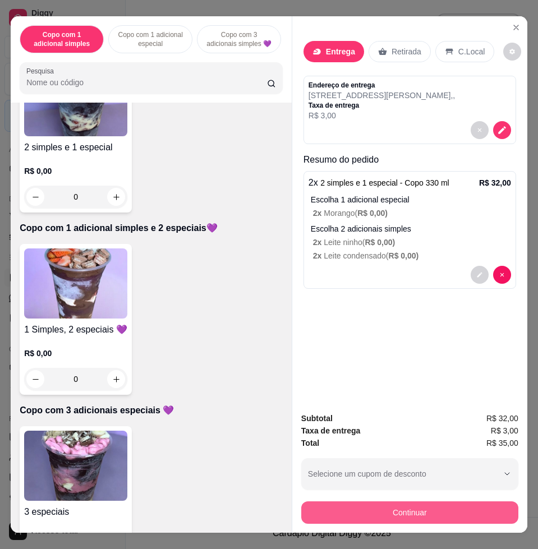
click at [375, 507] on button "Continuar" at bounding box center [409, 513] width 217 height 22
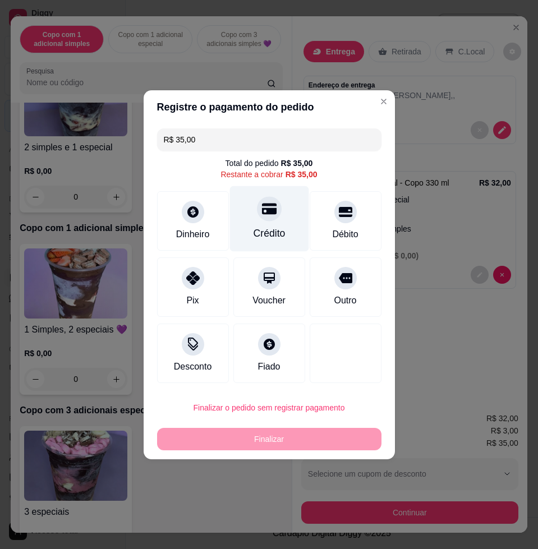
click at [284, 215] on div "Crédito" at bounding box center [268, 219] width 79 height 66
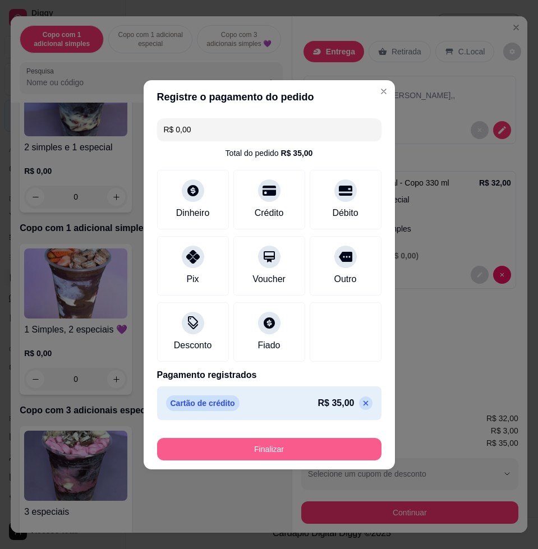
click at [343, 457] on button "Finalizar" at bounding box center [269, 449] width 224 height 22
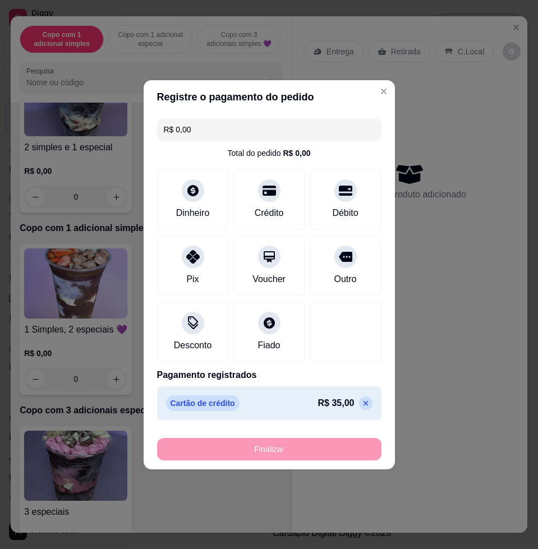
type input "-R$ 35,00"
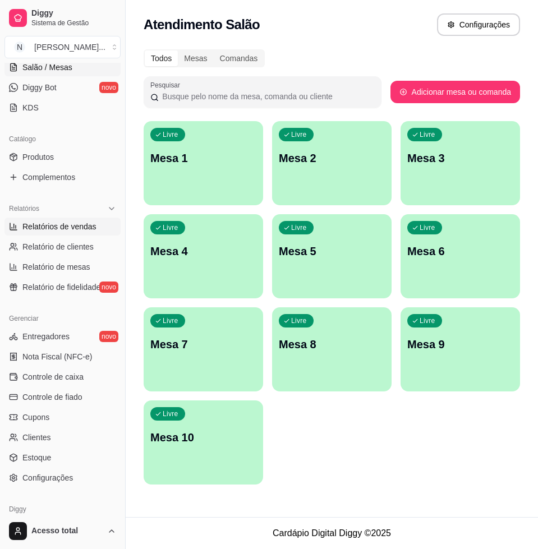
scroll to position [258, 0]
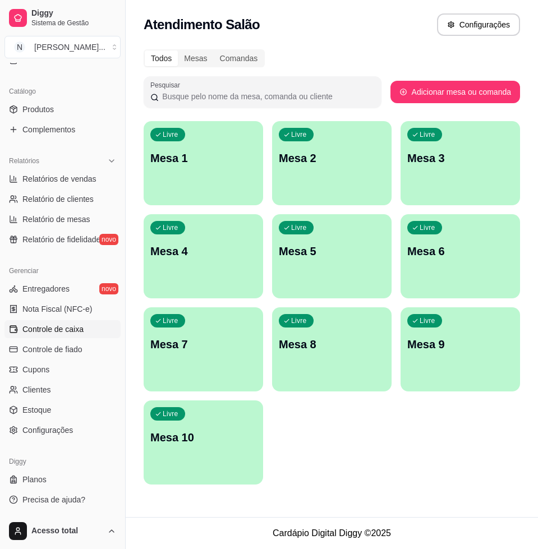
click at [70, 321] on link "Controle de caixa" at bounding box center [62, 329] width 116 height 18
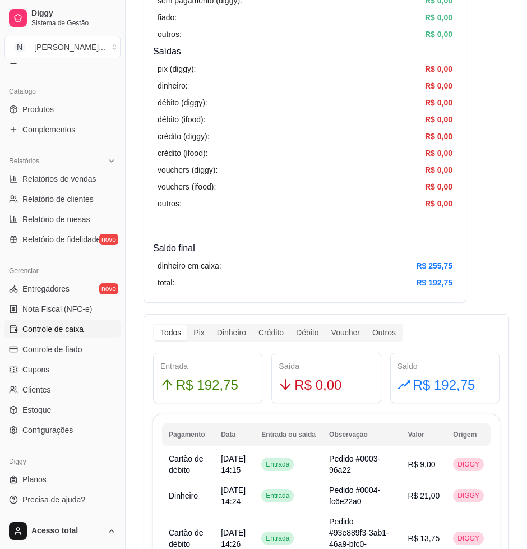
scroll to position [421, 0]
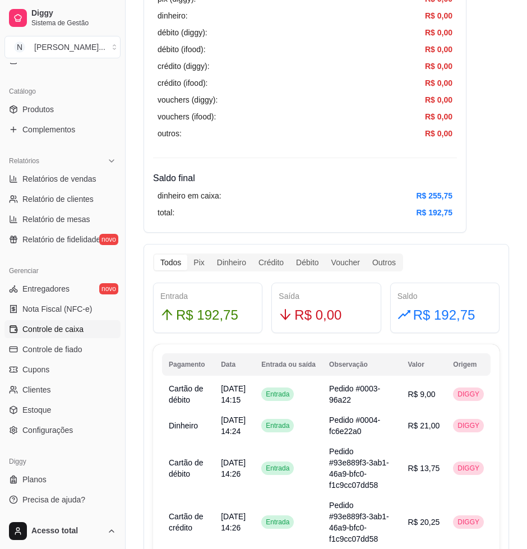
click at [236, 317] on div "R$ 192,75" at bounding box center [207, 315] width 95 height 21
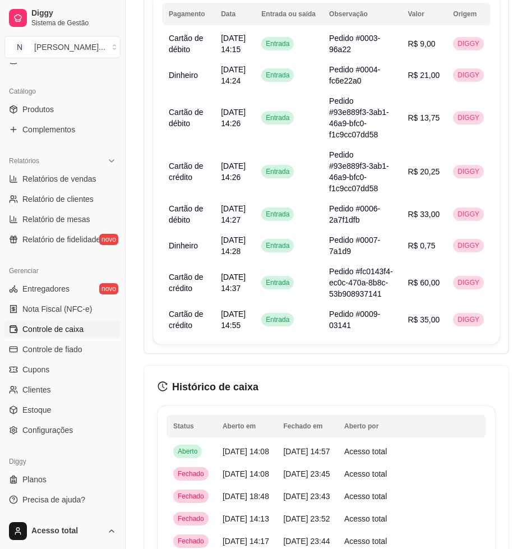
scroll to position [561, 0]
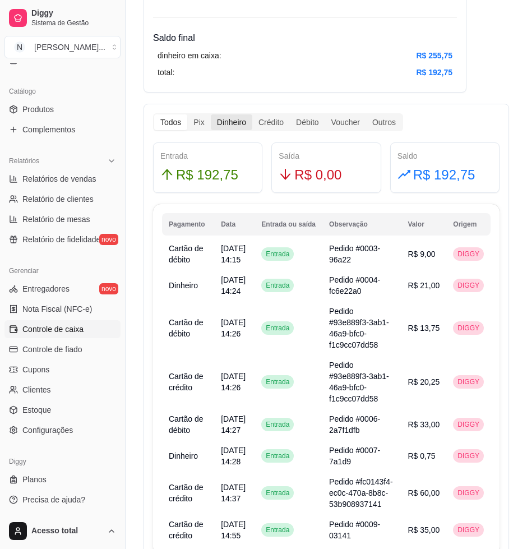
click at [221, 130] on div "Dinheiro" at bounding box center [232, 122] width 42 height 16
click at [211, 114] on input "Dinheiro" at bounding box center [211, 114] width 0 height 0
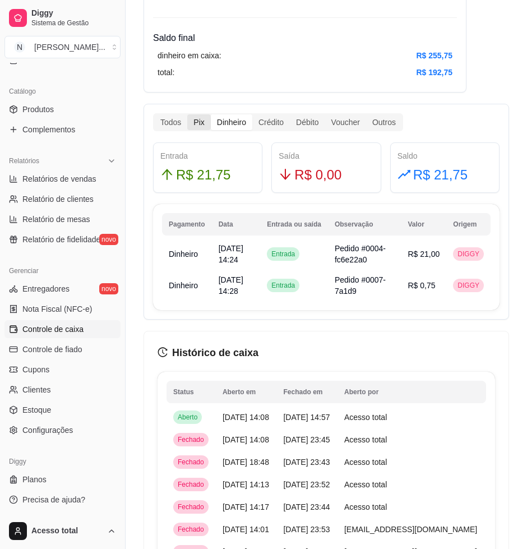
click at [201, 124] on div "Pix" at bounding box center [198, 122] width 23 height 16
click at [187, 114] on input "Pix" at bounding box center [187, 114] width 0 height 0
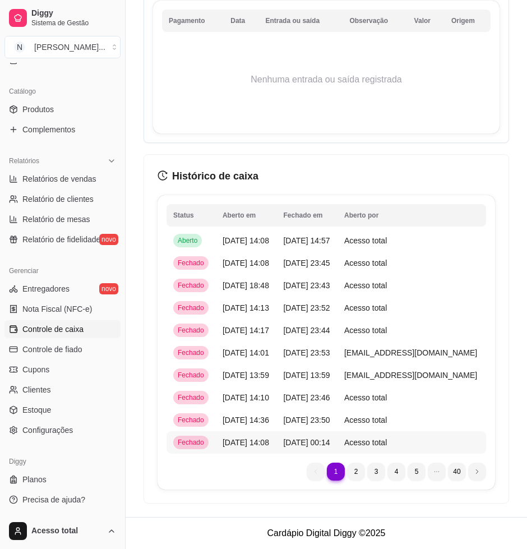
scroll to position [414, 0]
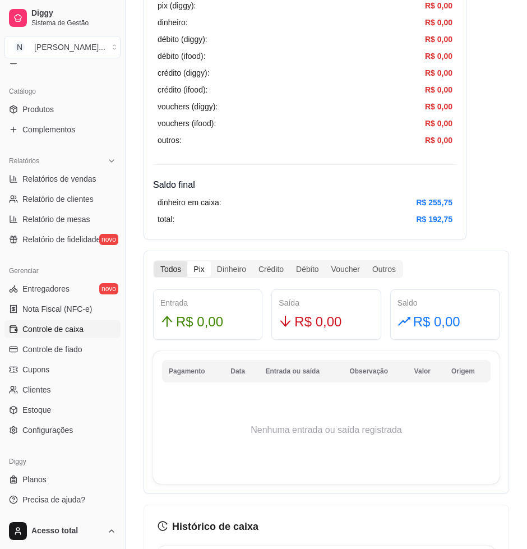
click at [168, 272] on div "Todos" at bounding box center [170, 269] width 33 height 16
click at [154, 261] on input "Todos" at bounding box center [154, 261] width 0 height 0
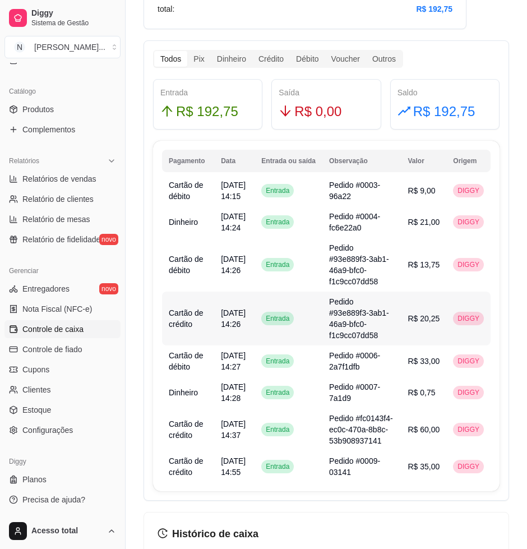
scroll to position [484, 0]
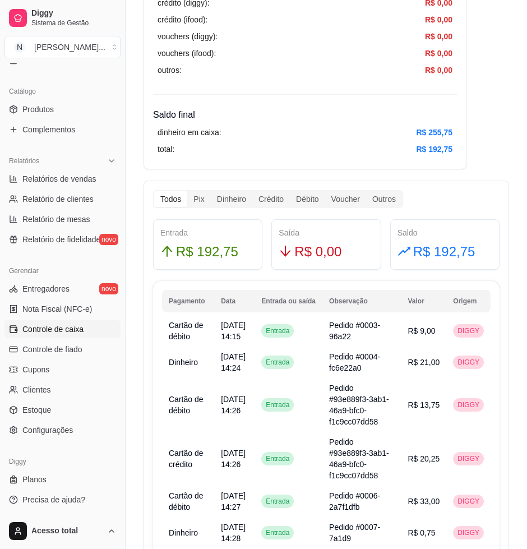
click at [231, 208] on div "Todos Pix Dinheiro Crédito Débito Voucher Outros Entrada R$ 192,75 Saída R$ 0,0…" at bounding box center [327, 411] width 366 height 461
click at [231, 204] on div "Dinheiro" at bounding box center [232, 199] width 42 height 16
click at [211, 191] on input "Dinheiro" at bounding box center [211, 191] width 0 height 0
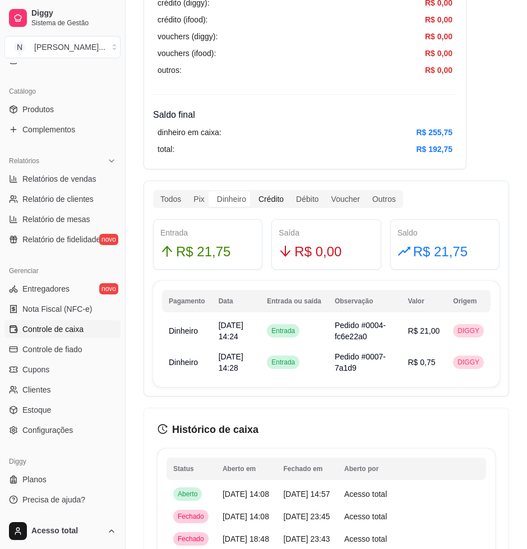
click at [263, 200] on div "Crédito" at bounding box center [271, 199] width 38 height 16
click at [252, 191] on input "Crédito" at bounding box center [252, 191] width 0 height 0
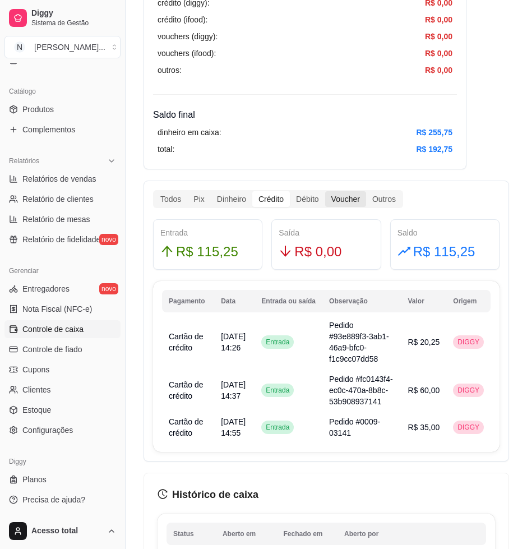
click at [347, 202] on div "Voucher" at bounding box center [345, 199] width 41 height 16
click at [325, 191] on input "Voucher" at bounding box center [325, 191] width 0 height 0
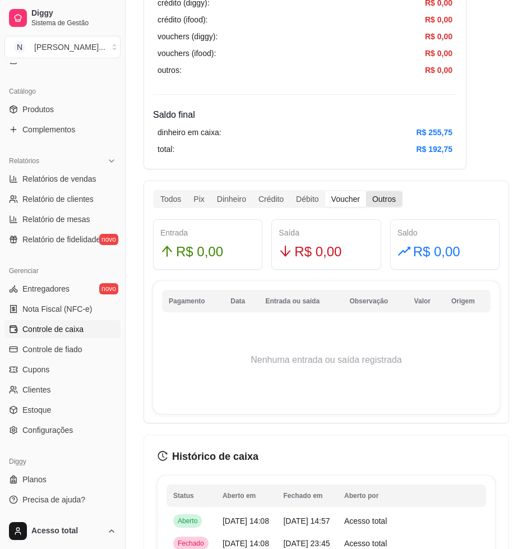
click at [383, 200] on div "Outros" at bounding box center [384, 199] width 36 height 16
click at [366, 191] on input "Outros" at bounding box center [366, 191] width 0 height 0
click at [303, 199] on div "Débito" at bounding box center [307, 199] width 35 height 16
click at [290, 191] on input "Débito" at bounding box center [290, 191] width 0 height 0
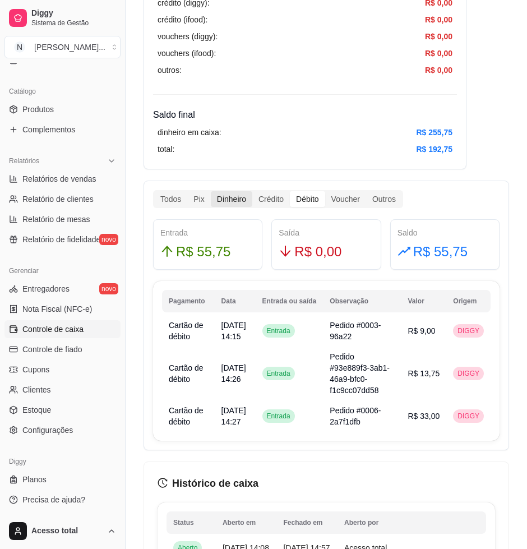
click at [238, 205] on div "Dinheiro" at bounding box center [232, 199] width 42 height 16
click at [211, 191] on input "Dinheiro" at bounding box center [211, 191] width 0 height 0
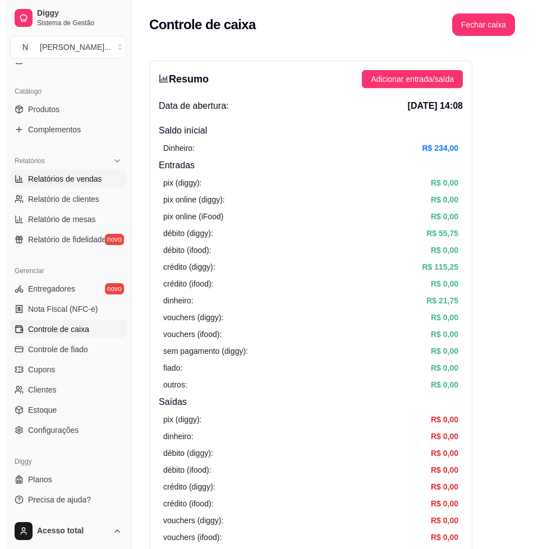
scroll to position [0, 0]
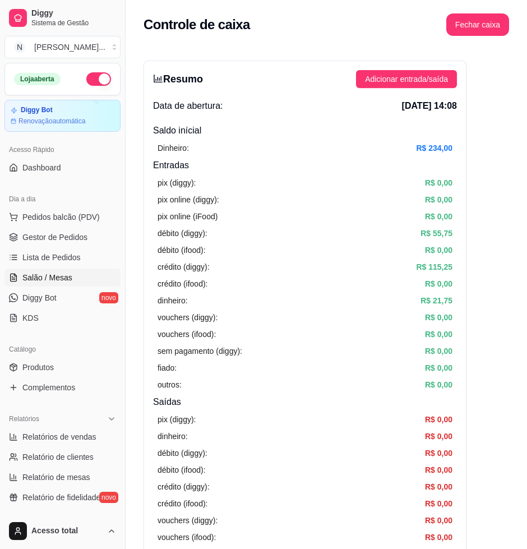
click at [81, 275] on link "Salão / Mesas" at bounding box center [62, 278] width 116 height 18
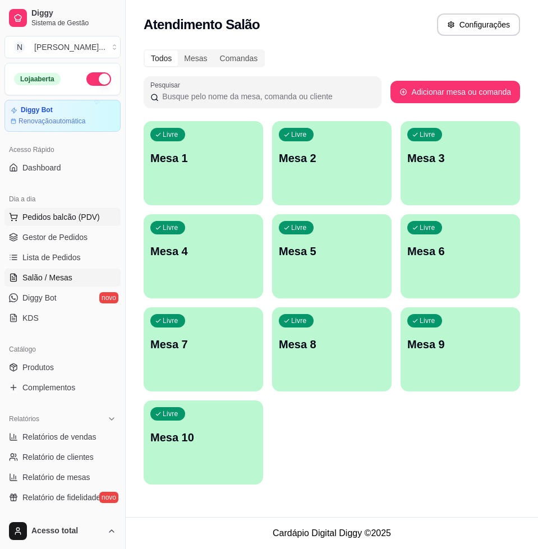
click at [28, 215] on span "Pedidos balcão (PDV)" at bounding box center [60, 216] width 77 height 11
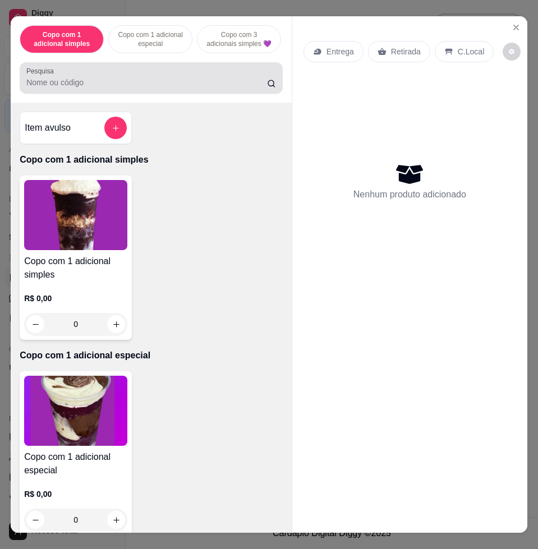
click at [224, 76] on div at bounding box center [151, 78] width 250 height 22
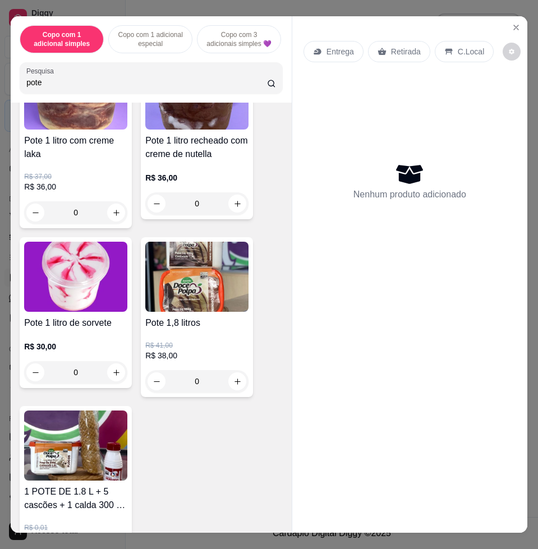
scroll to position [421, 0]
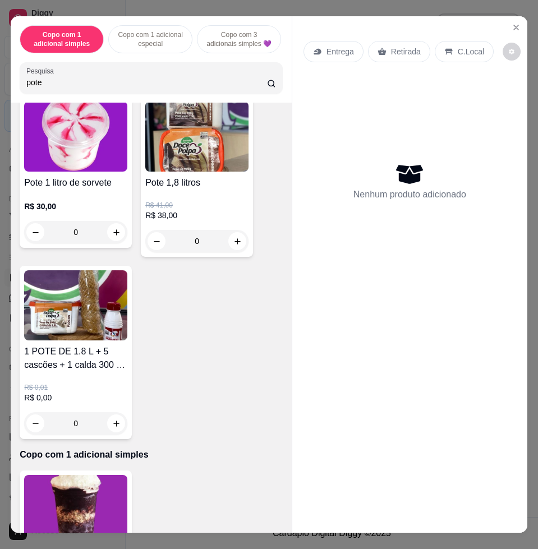
type input "pote"
click at [85, 326] on img at bounding box center [75, 305] width 103 height 70
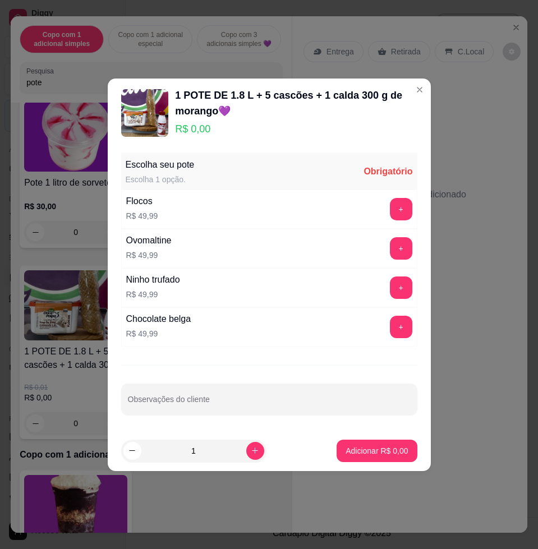
click at [390, 211] on button "+" at bounding box center [401, 209] width 22 height 22
click at [387, 450] on p "Adicionar R$ 49,99" at bounding box center [374, 450] width 67 height 11
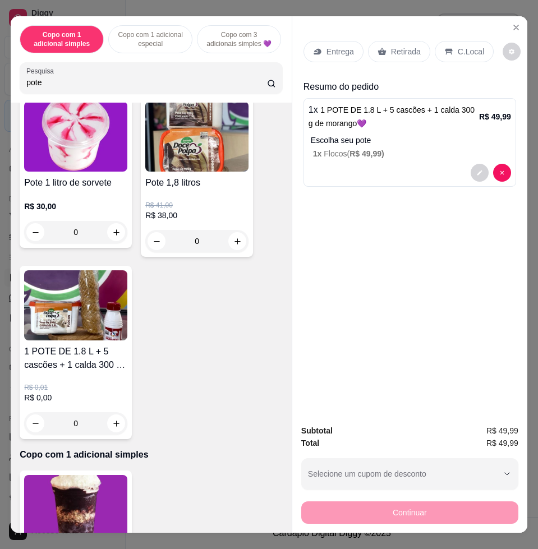
drag, startPoint x: 462, startPoint y: 43, endPoint x: 458, endPoint y: 130, distance: 87.6
click at [461, 46] on p "C.Local" at bounding box center [471, 51] width 26 height 11
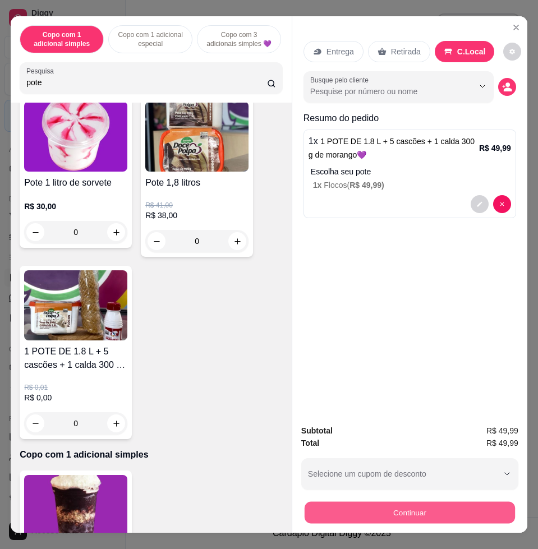
click at [471, 505] on button "Continuar" at bounding box center [410, 513] width 210 height 22
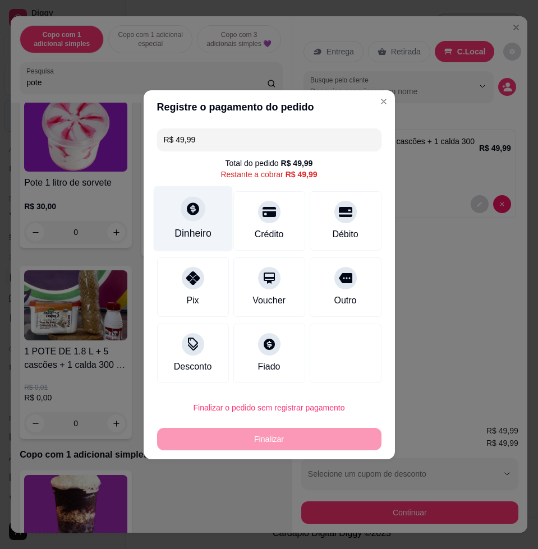
click at [200, 218] on div "Dinheiro" at bounding box center [192, 219] width 79 height 66
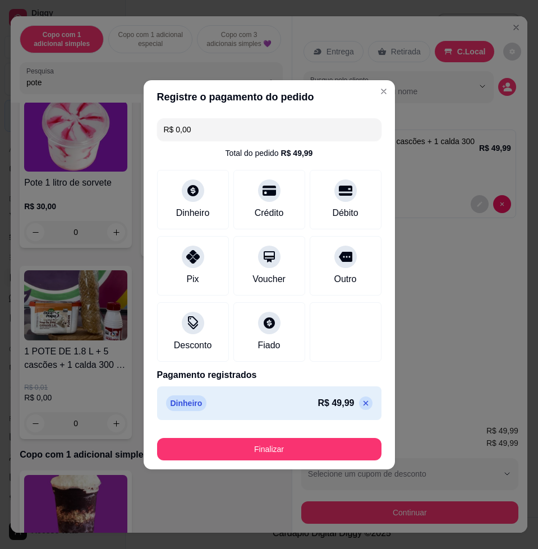
drag, startPoint x: 344, startPoint y: 436, endPoint x: 336, endPoint y: 440, distance: 8.5
click at [339, 438] on div "Finalizar" at bounding box center [269, 447] width 224 height 27
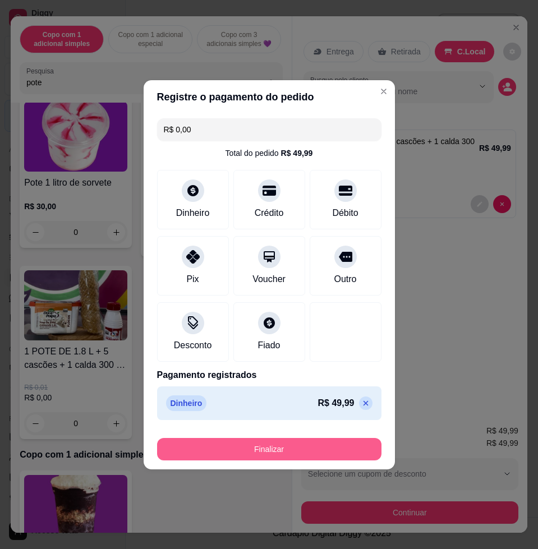
click at [337, 441] on button "Finalizar" at bounding box center [269, 449] width 224 height 22
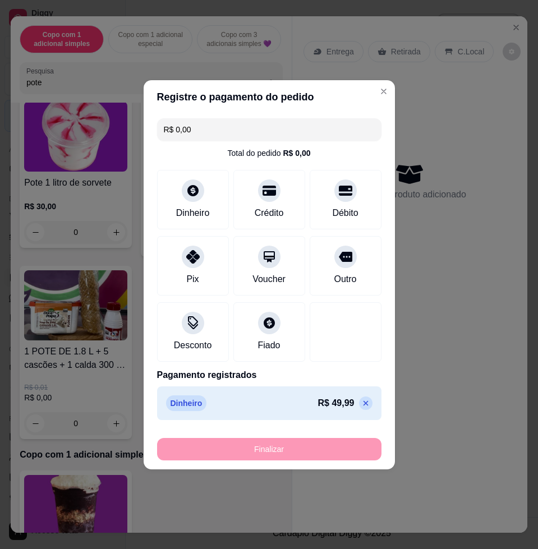
type input "-R$ 49,99"
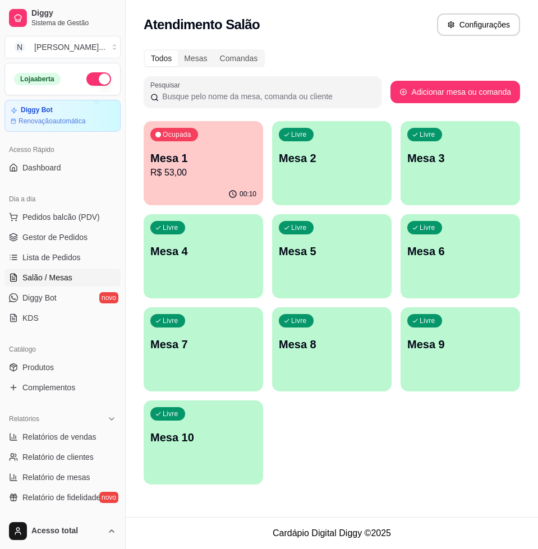
click at [130, 243] on div "Diggy Sistema de Gestão N Nalita Açaite ... Loja aberta Diggy Bot Renovação aut…" at bounding box center [269, 274] width 538 height 549
click at [130, 243] on div "Todos Mesas Comandas Pesquisar Adicionar mesa ou comanda Ocupada Mesa 1 R$ 53,0…" at bounding box center [332, 271] width 412 height 456
click at [204, 174] on p "R$ 53,00" at bounding box center [203, 172] width 106 height 13
